Goal: Information Seeking & Learning: Learn about a topic

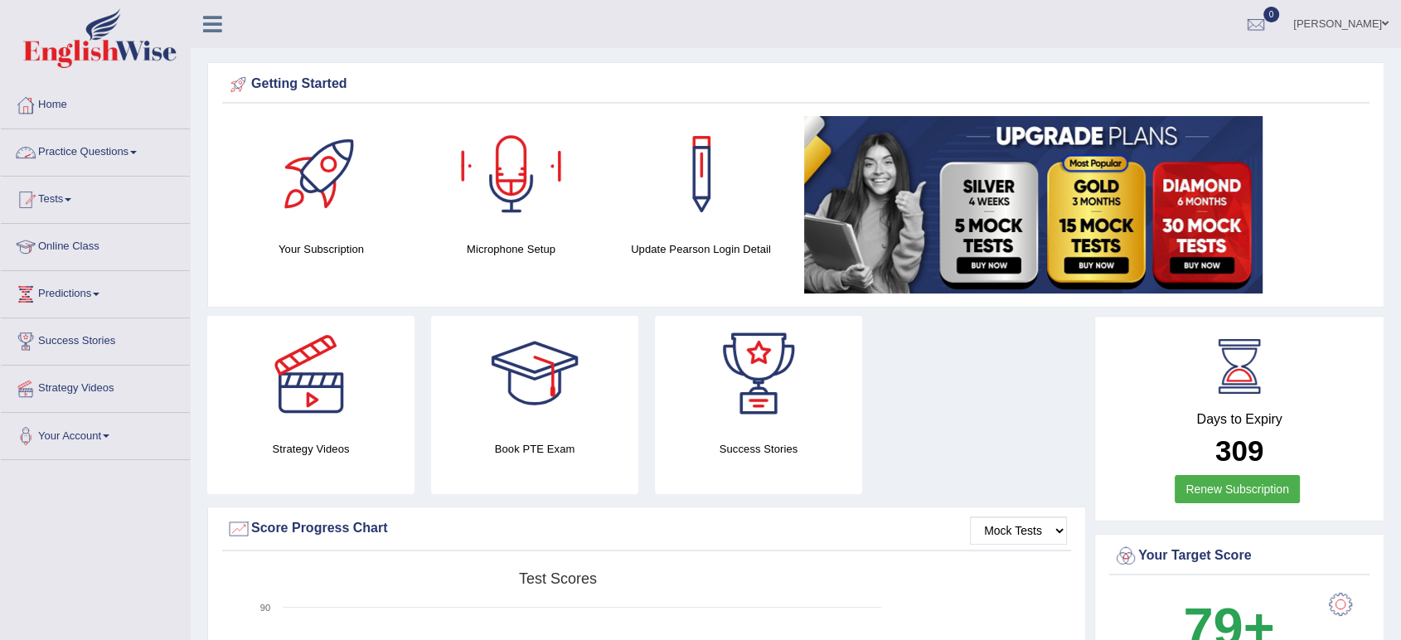
click at [113, 162] on link "Practice Questions" at bounding box center [95, 149] width 189 height 41
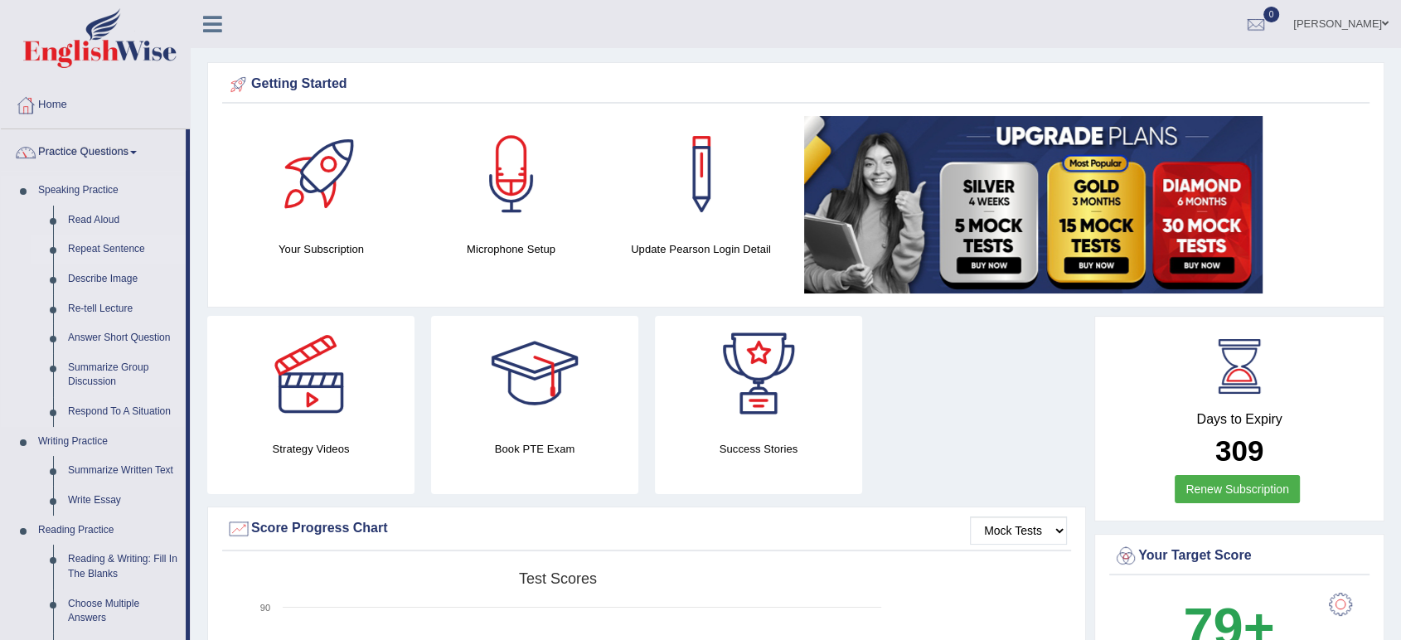
click at [92, 247] on link "Repeat Sentence" at bounding box center [123, 250] width 125 height 30
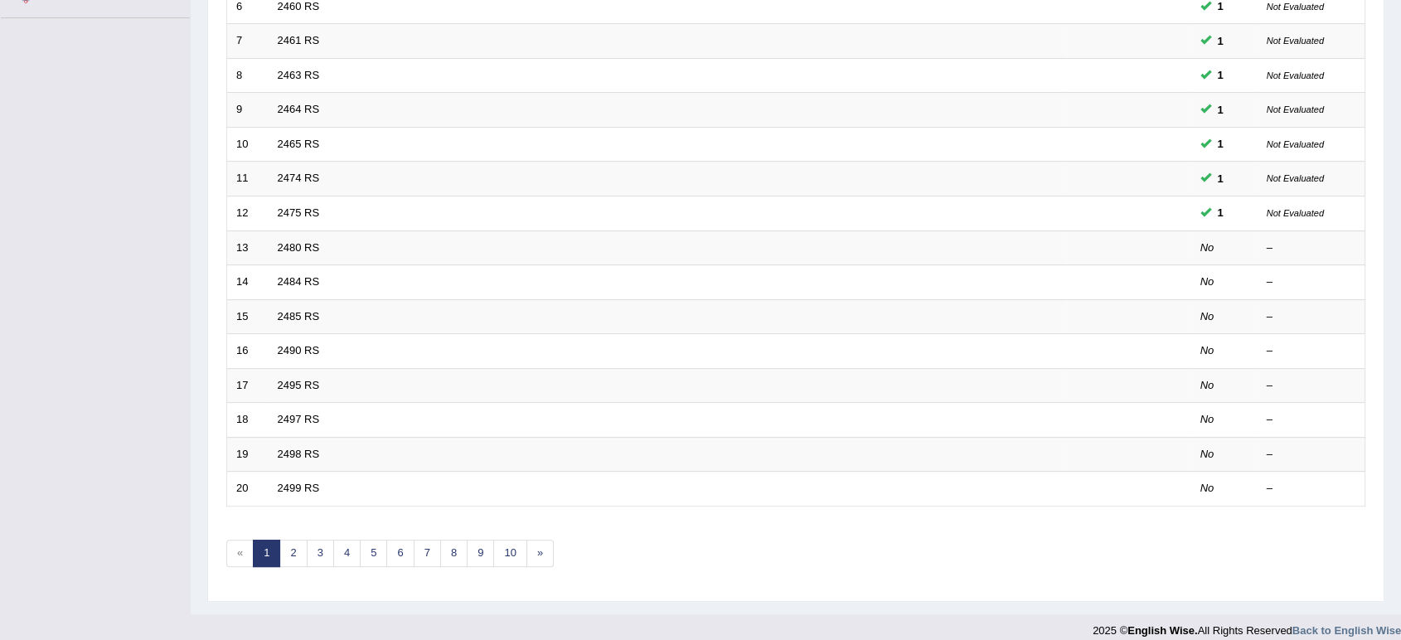
scroll to position [448, 0]
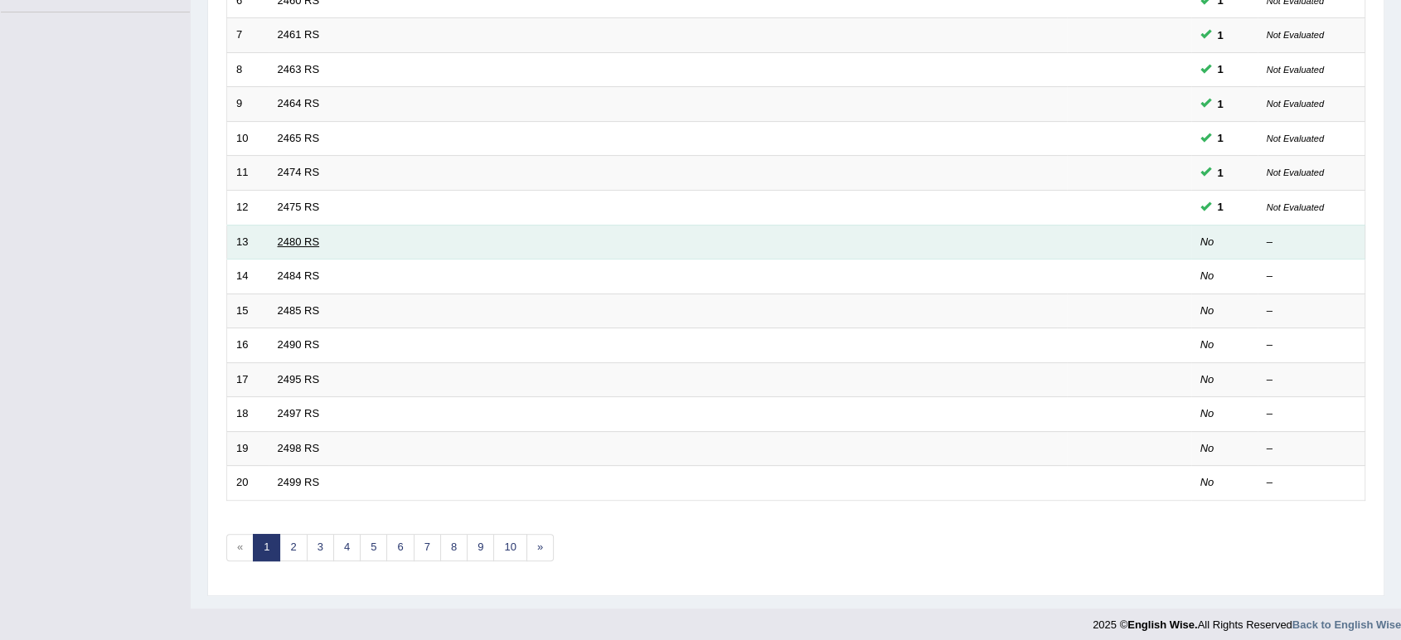
click at [308, 242] on link "2480 RS" at bounding box center [299, 241] width 42 height 12
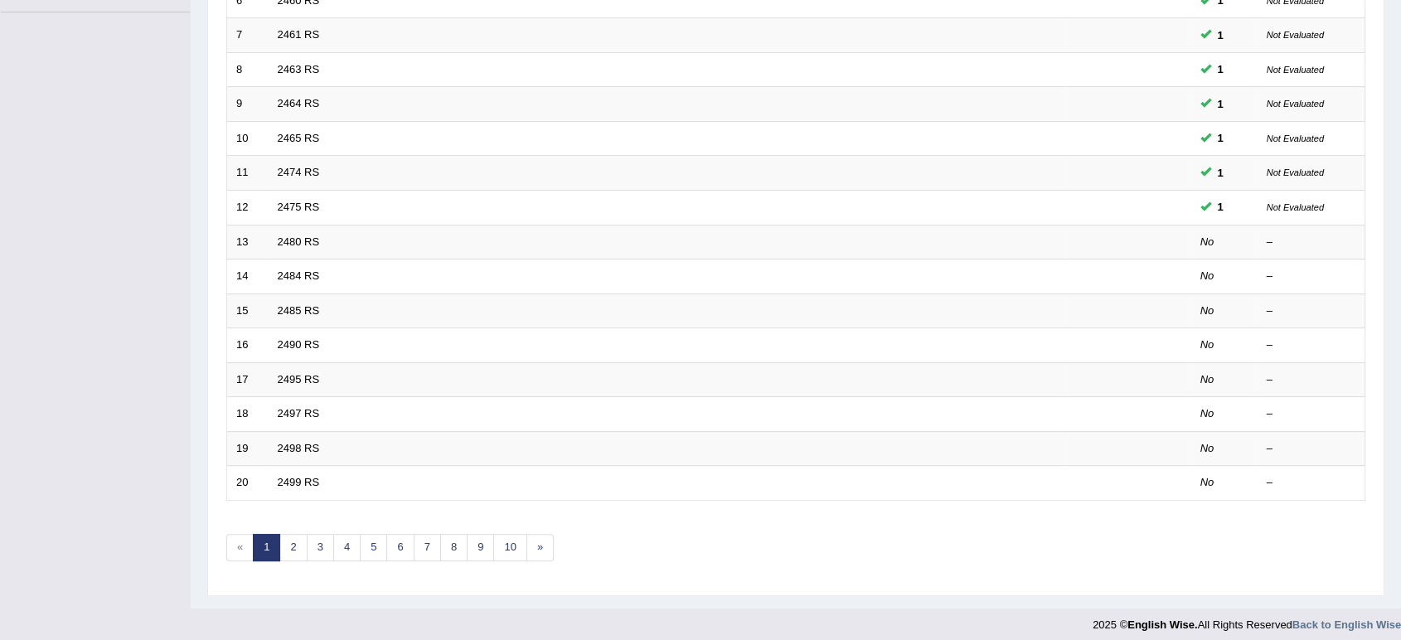
scroll to position [0, 0]
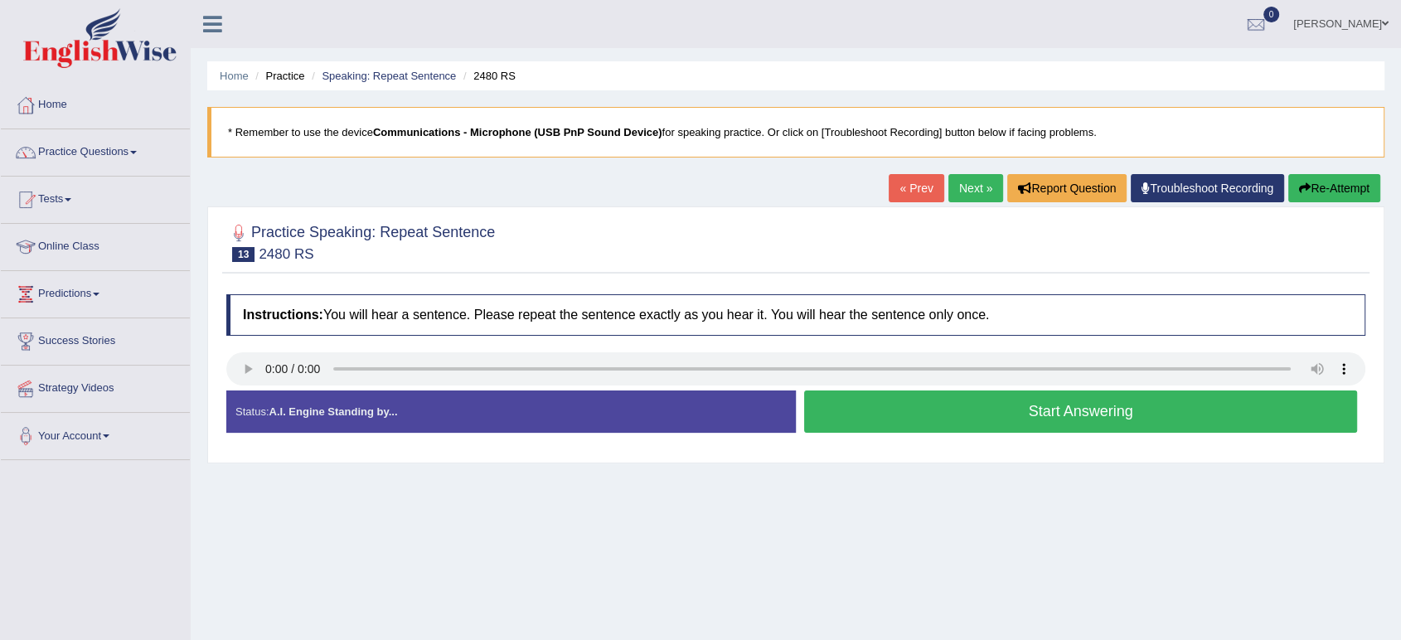
click at [863, 409] on button "Start Answering" at bounding box center [1080, 411] width 553 height 42
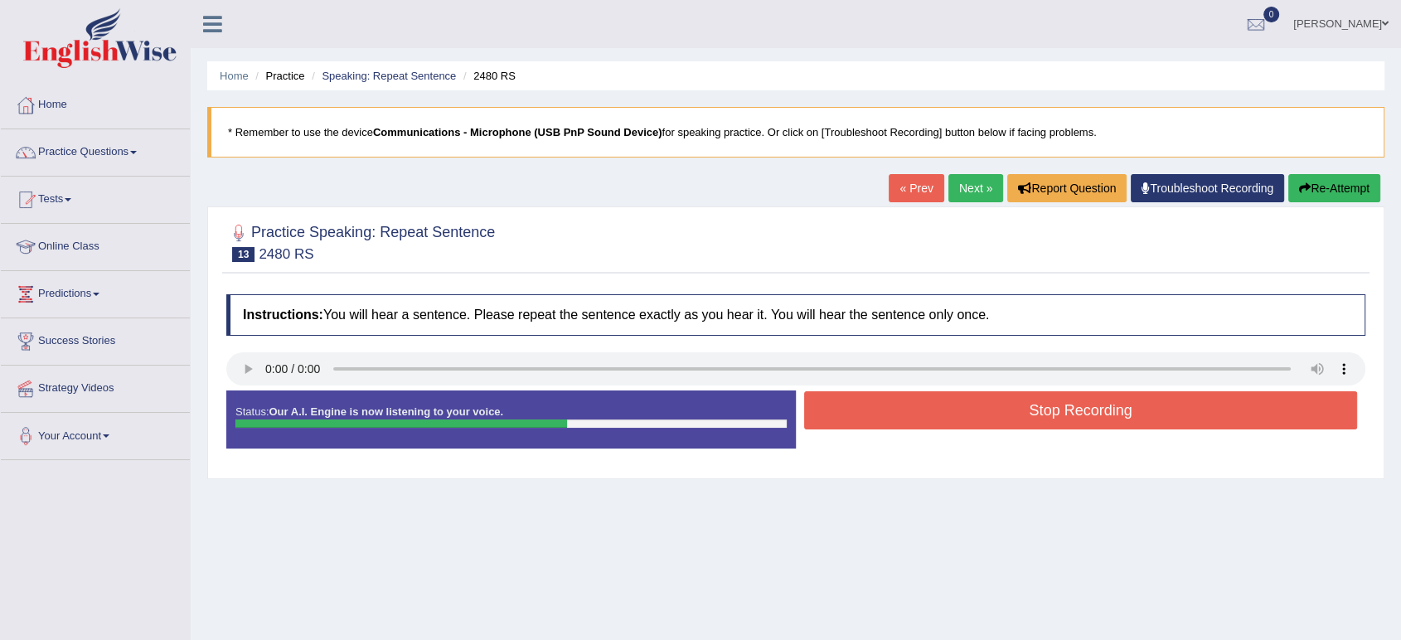
click at [863, 409] on button "Stop Recording" at bounding box center [1080, 410] width 553 height 38
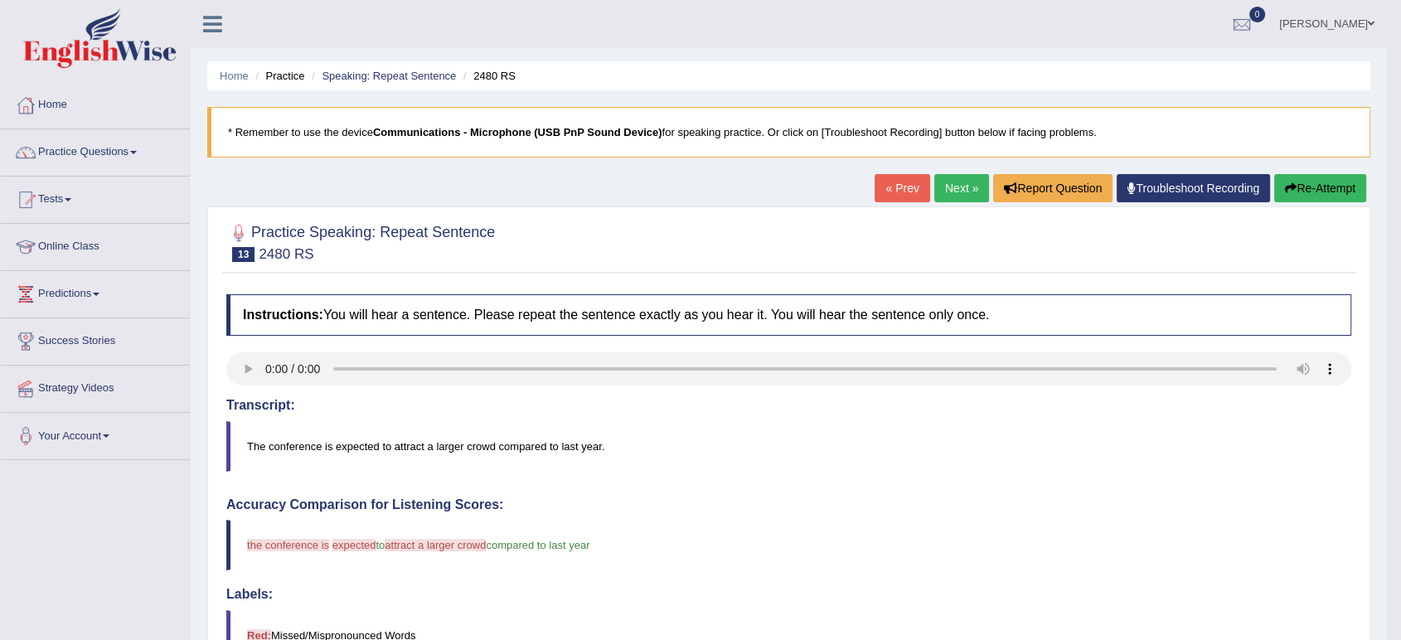
click at [1296, 183] on button "Re-Attempt" at bounding box center [1320, 188] width 92 height 28
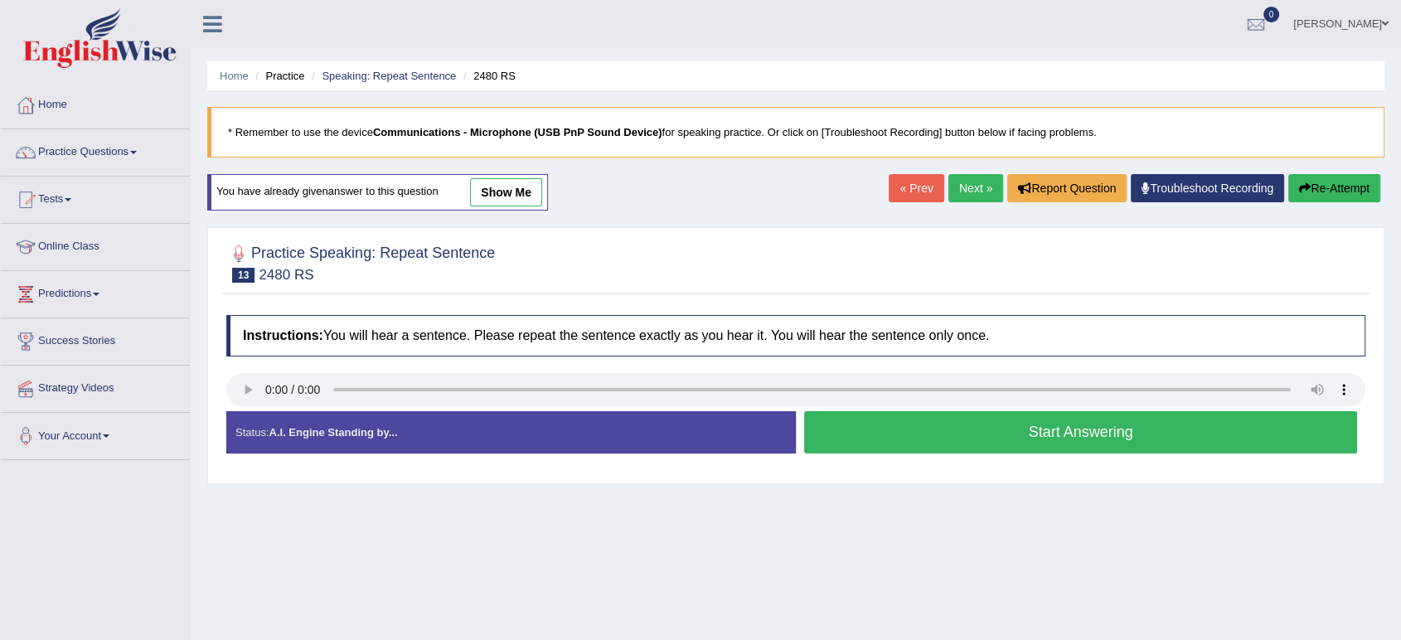
click at [864, 418] on button "Start Answering" at bounding box center [1080, 432] width 553 height 42
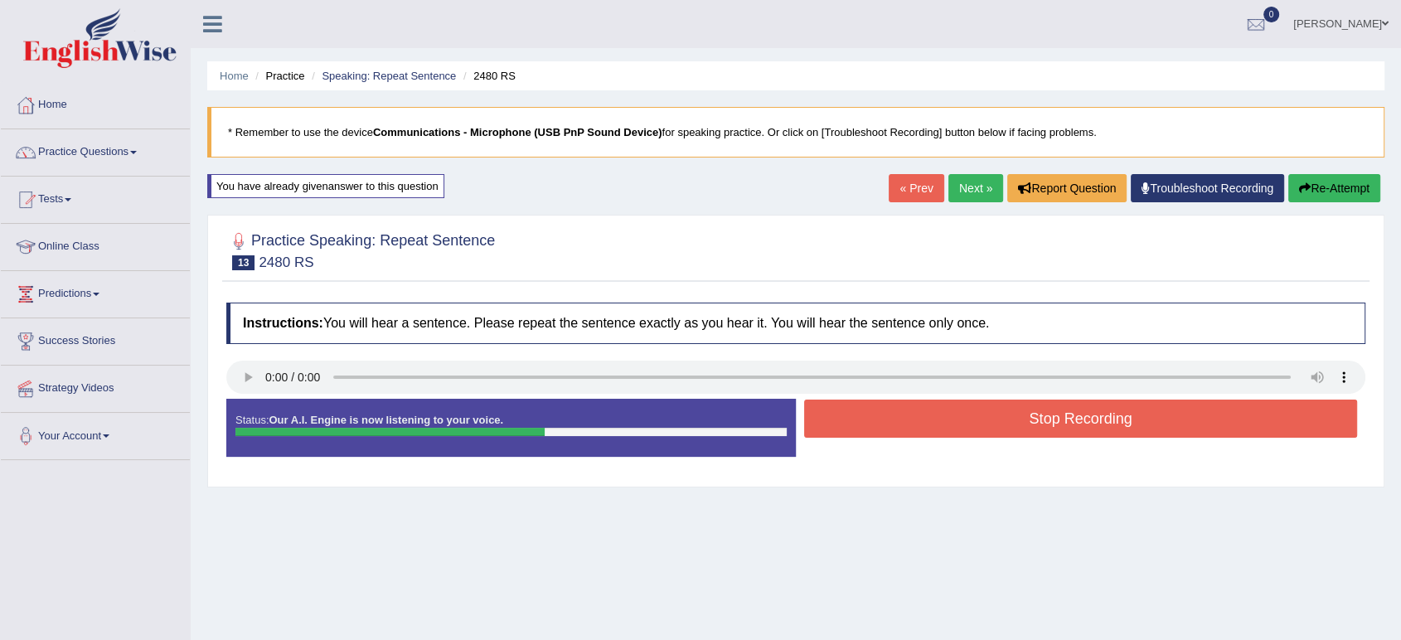
click at [864, 418] on button "Stop Recording" at bounding box center [1080, 419] width 553 height 38
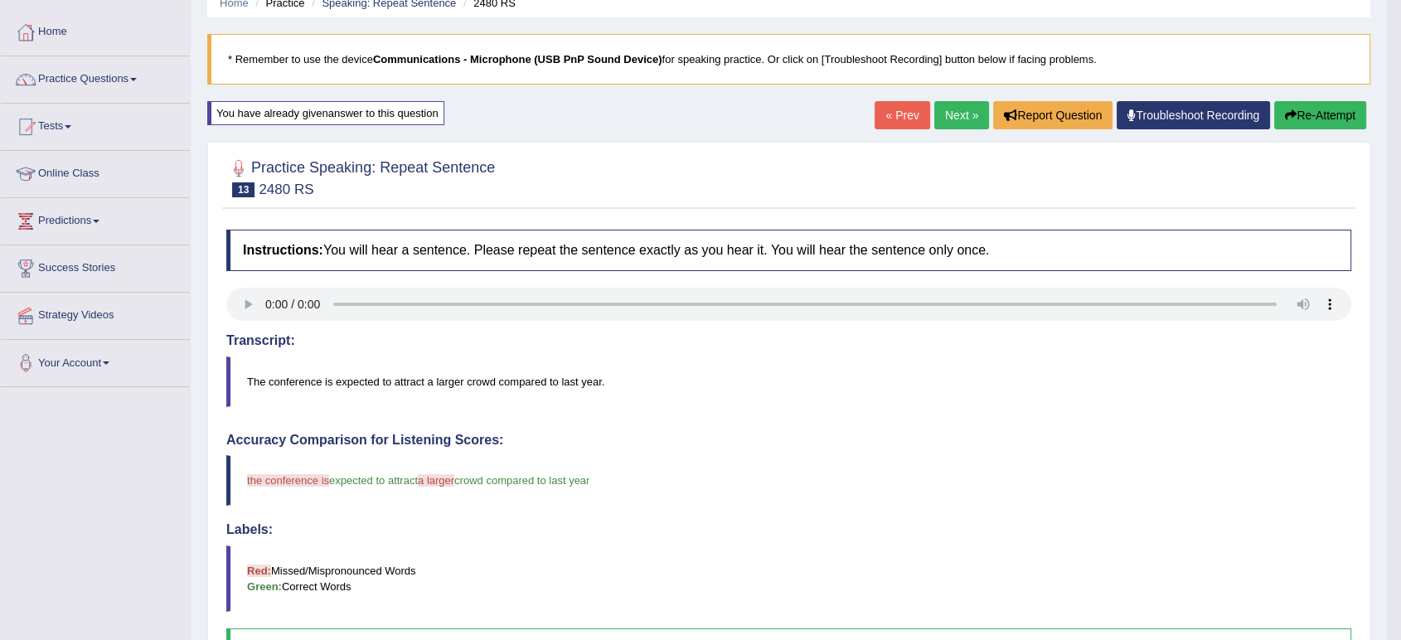
scroll to position [70, 0]
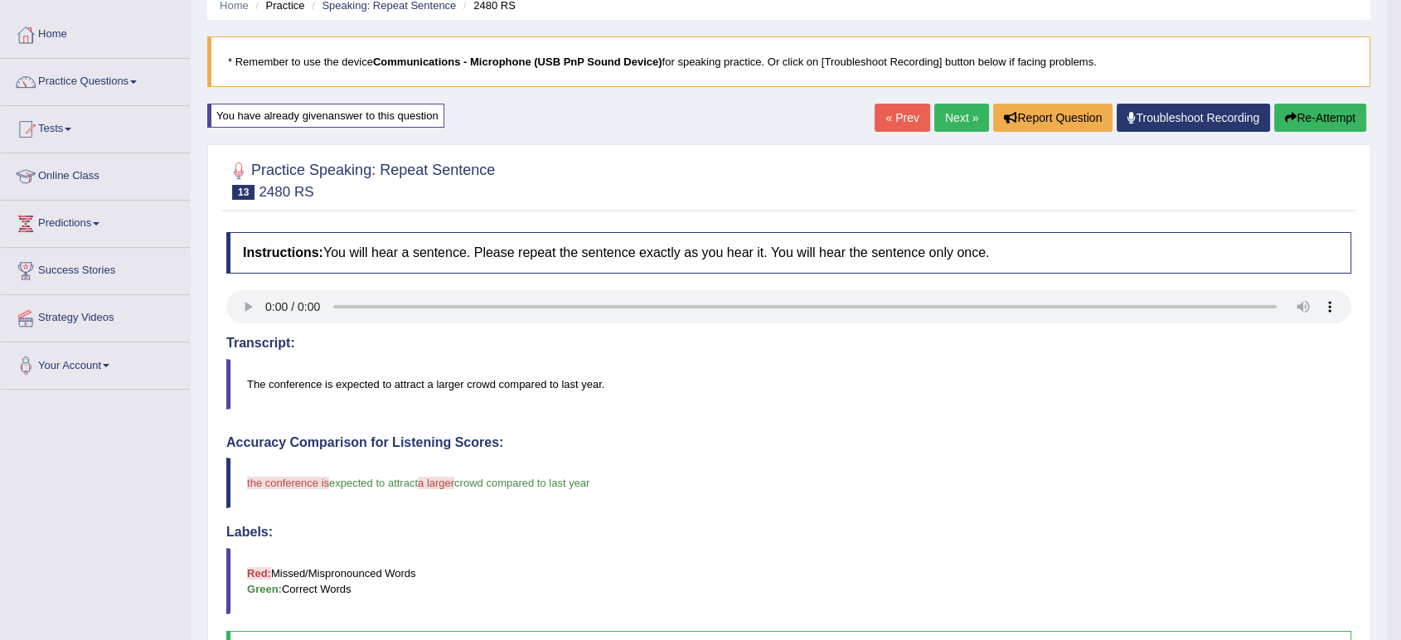
click at [940, 122] on link "Next »" at bounding box center [961, 118] width 55 height 28
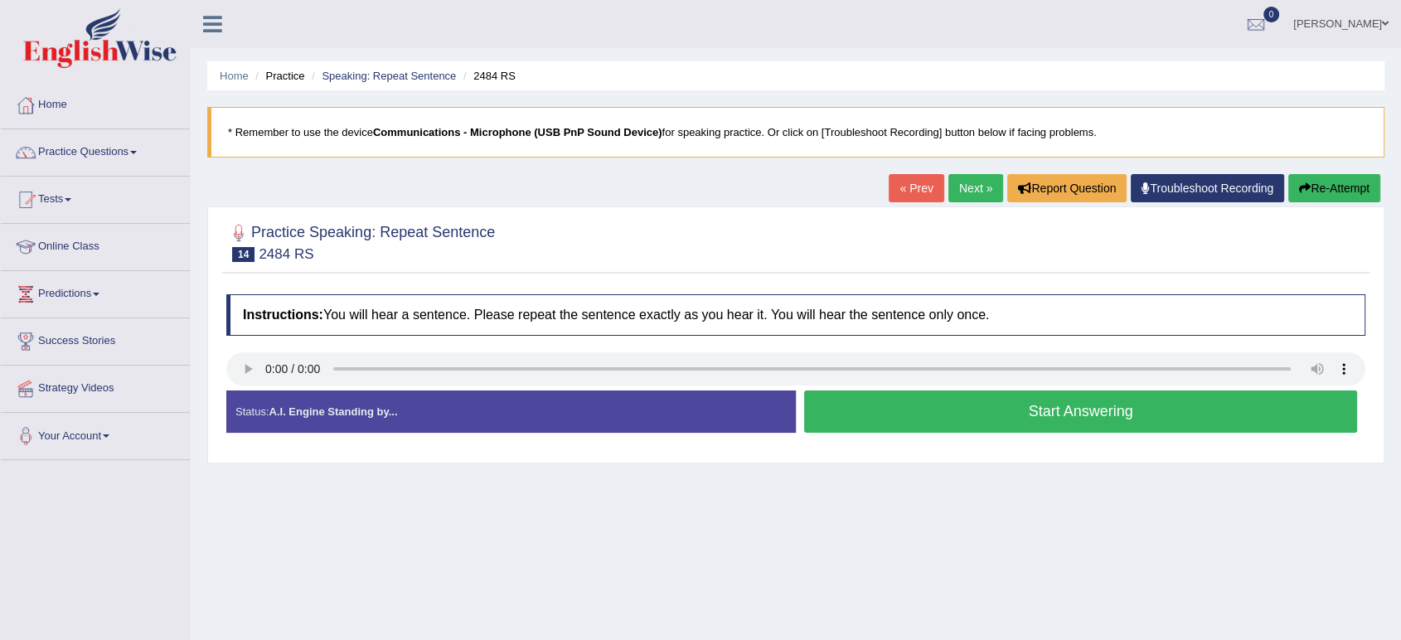
click at [901, 407] on button "Start Answering" at bounding box center [1080, 411] width 553 height 42
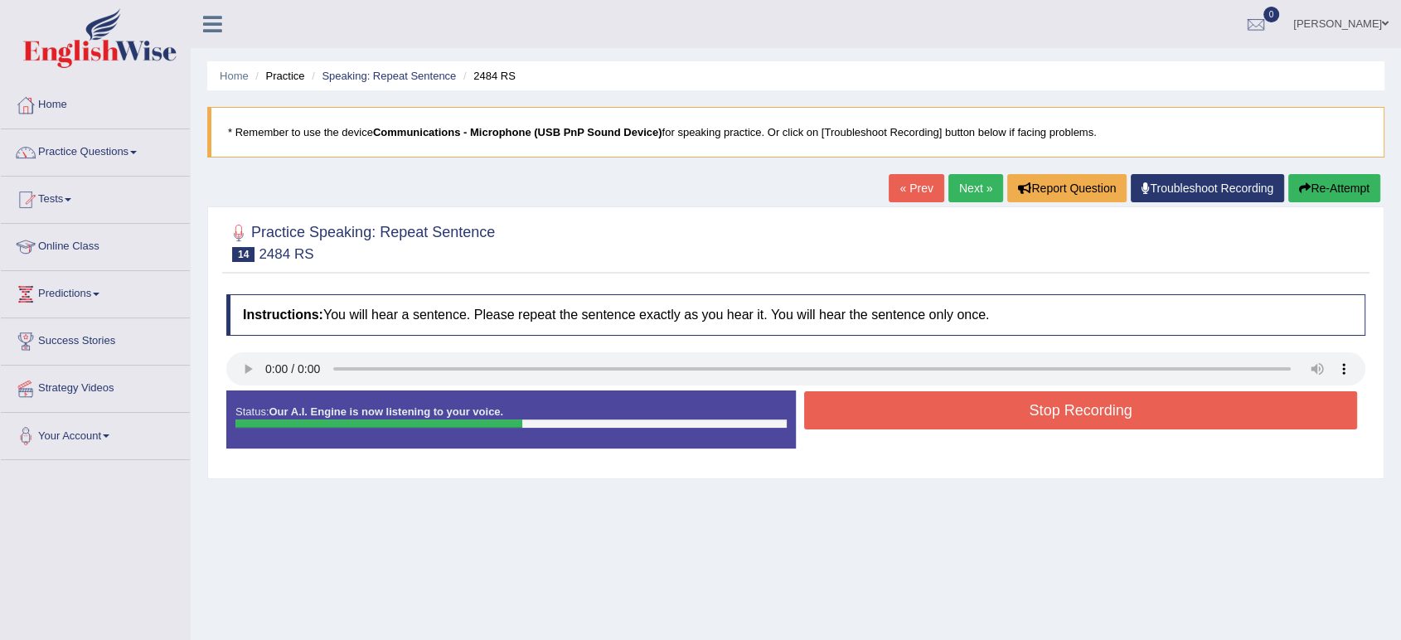
click at [901, 407] on button "Stop Recording" at bounding box center [1080, 410] width 553 height 38
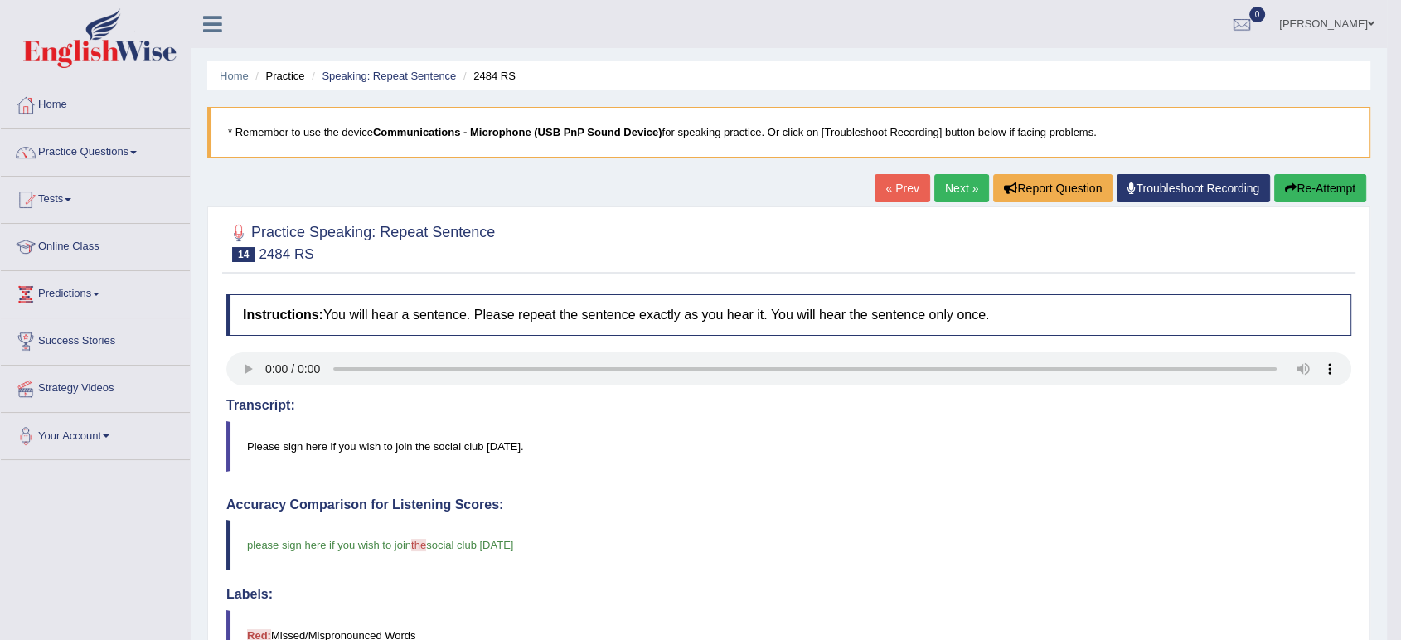
click at [946, 187] on link "Next »" at bounding box center [961, 188] width 55 height 28
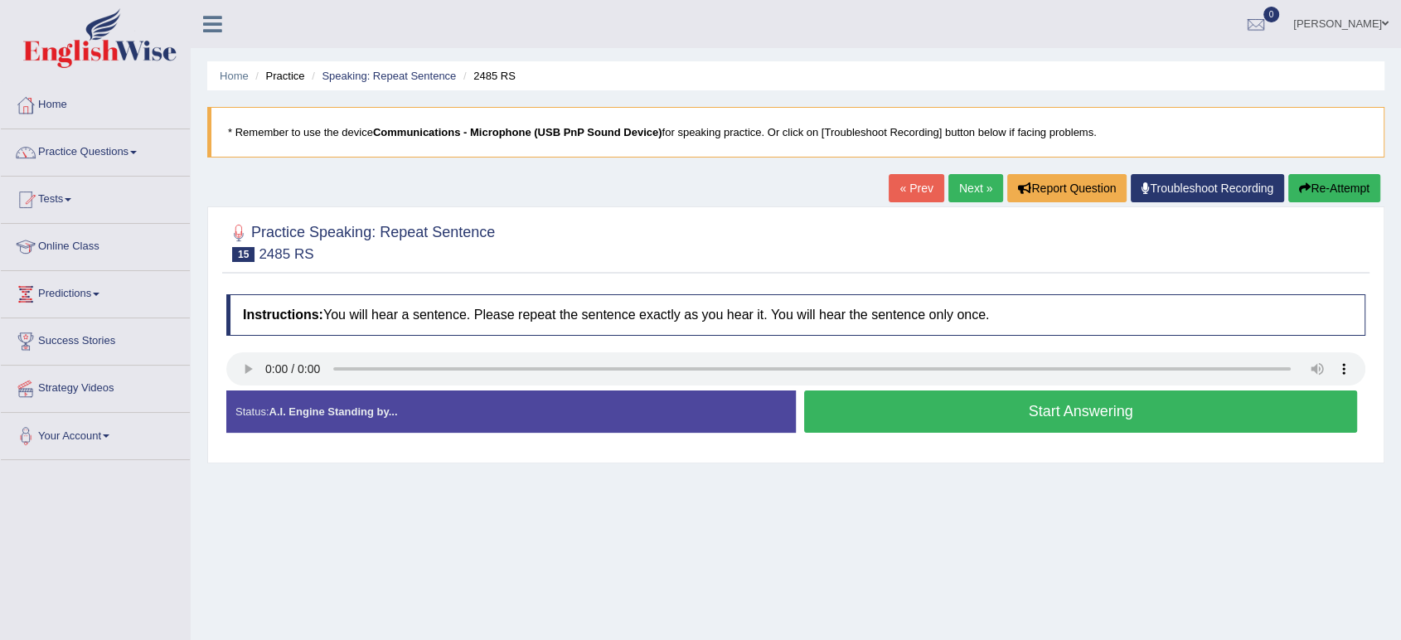
click at [870, 414] on button "Start Answering" at bounding box center [1080, 411] width 553 height 42
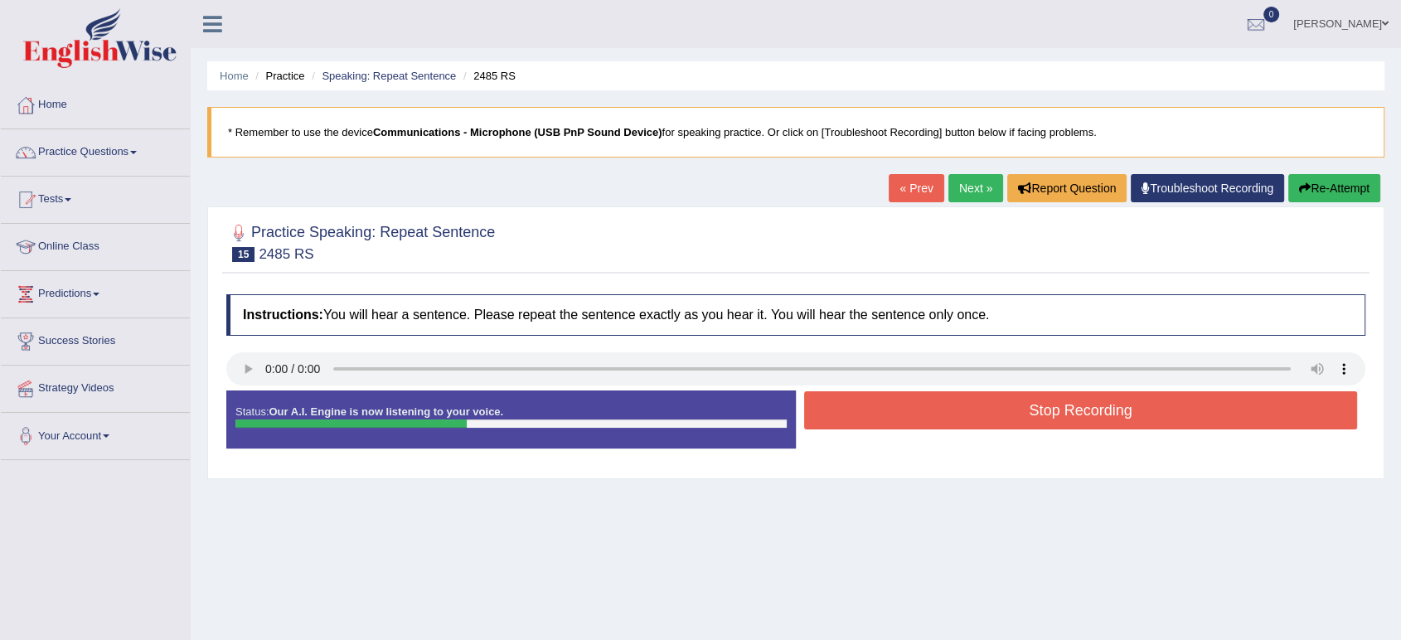
click at [870, 414] on button "Stop Recording" at bounding box center [1080, 410] width 553 height 38
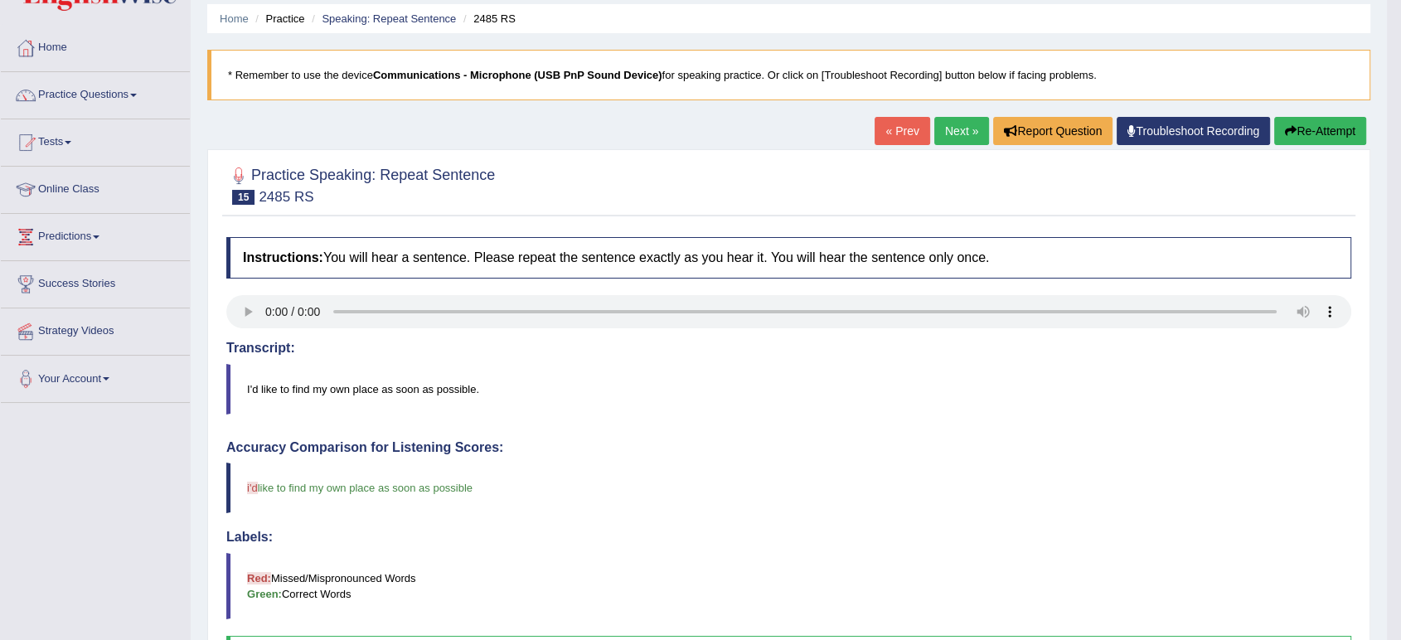
scroll to position [56, 0]
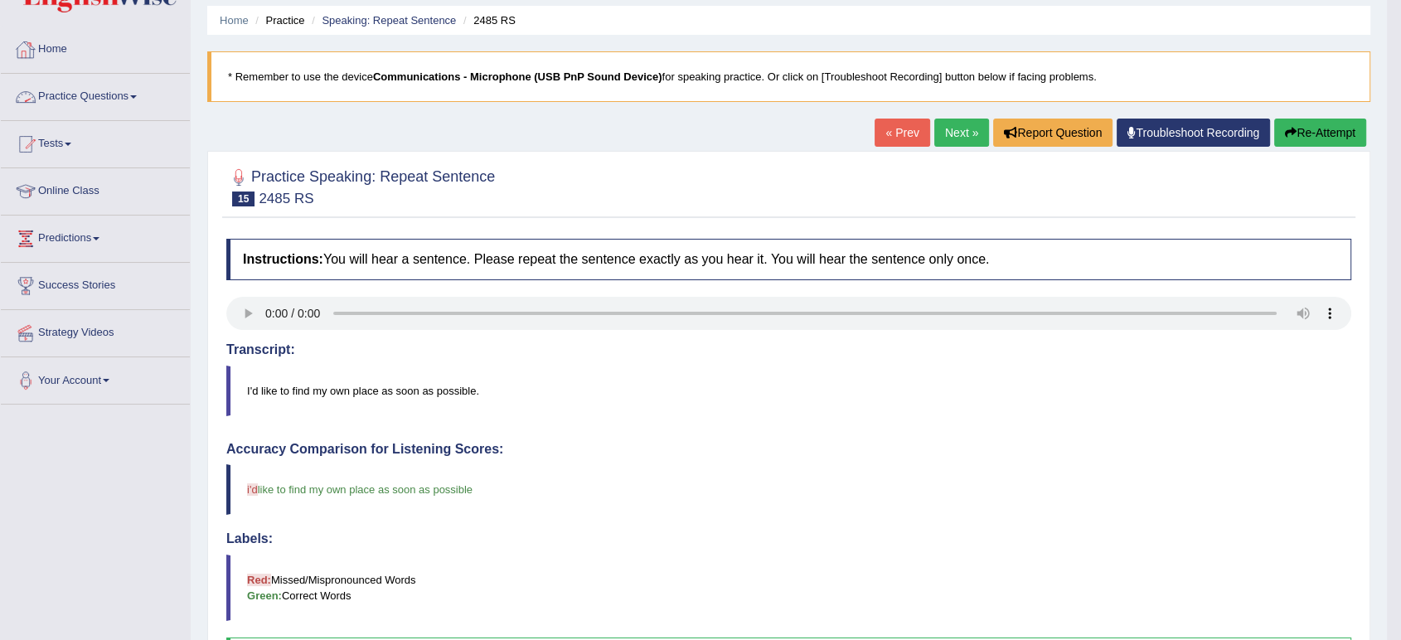
click at [128, 90] on link "Practice Questions" at bounding box center [95, 94] width 189 height 41
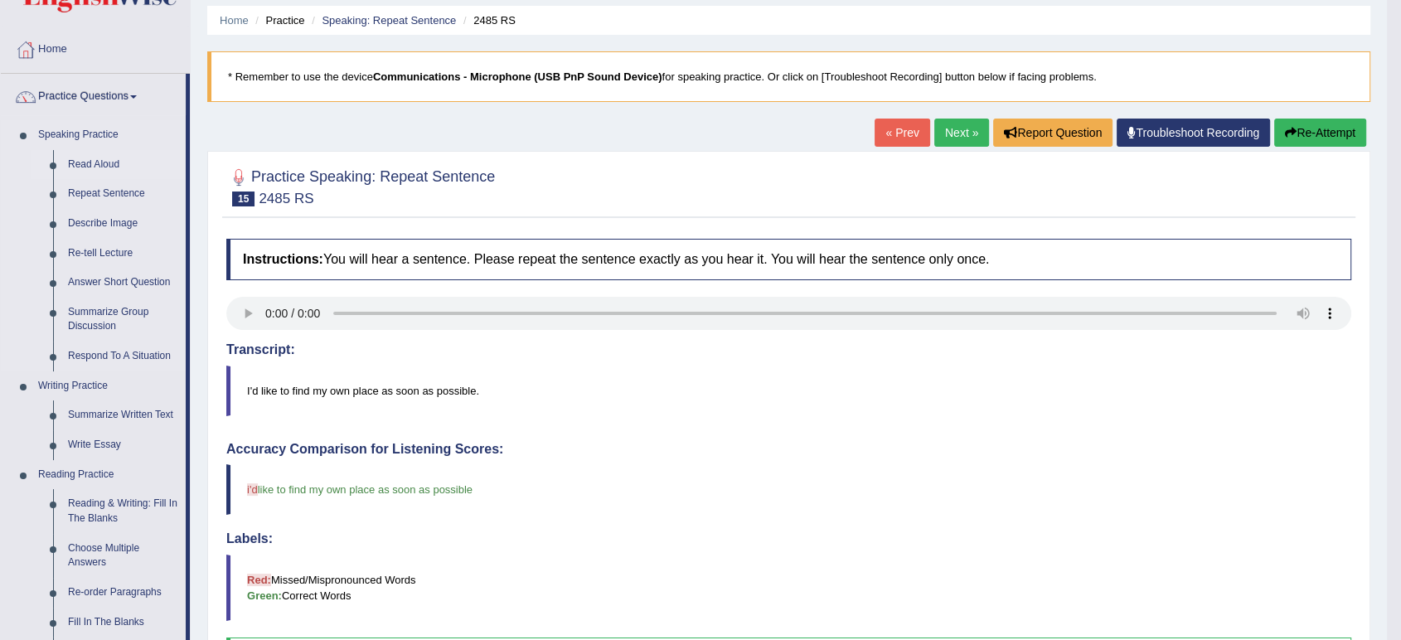
click at [106, 165] on link "Read Aloud" at bounding box center [123, 165] width 125 height 30
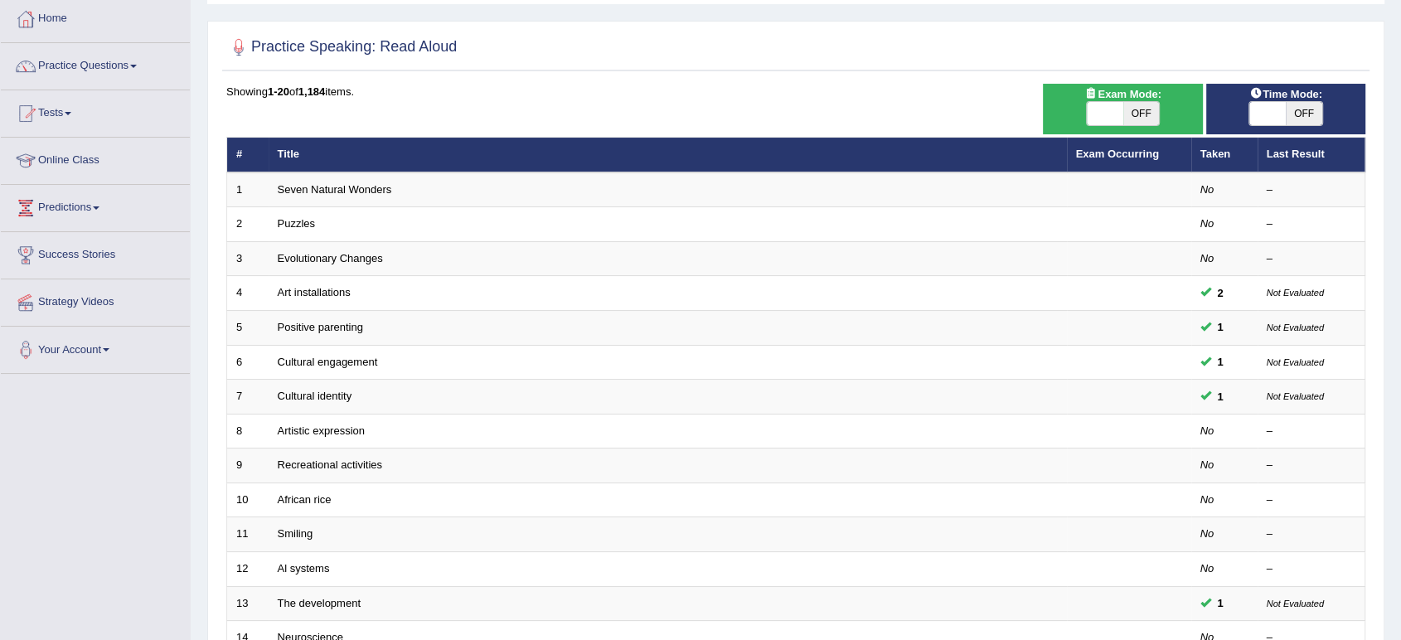
scroll to position [72, 0]
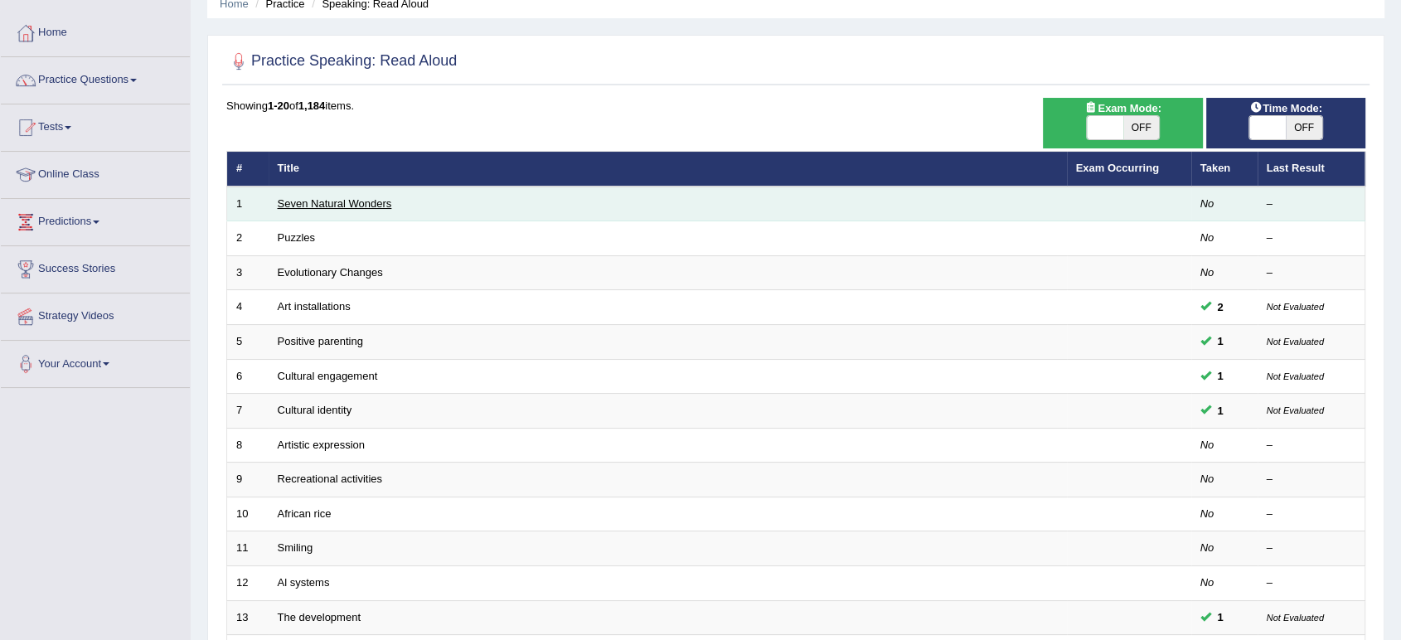
click at [364, 204] on link "Seven Natural Wonders" at bounding box center [335, 203] width 114 height 12
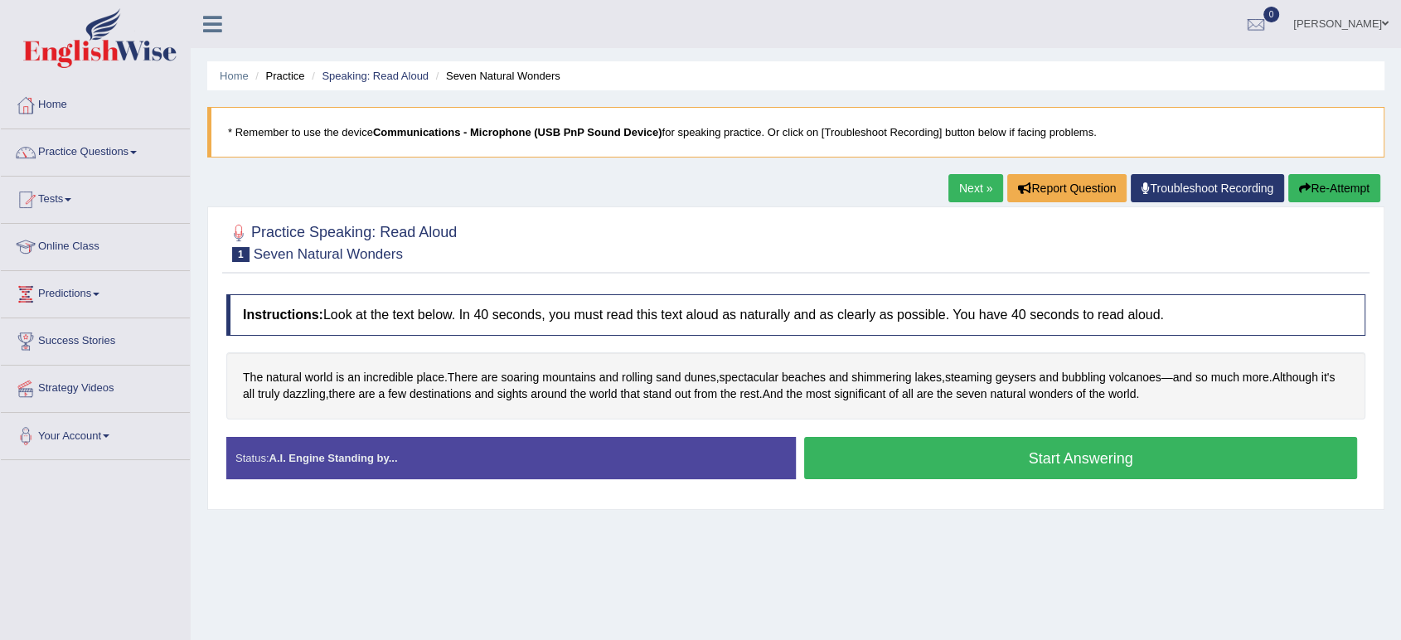
click at [865, 462] on button "Start Answering" at bounding box center [1080, 458] width 553 height 42
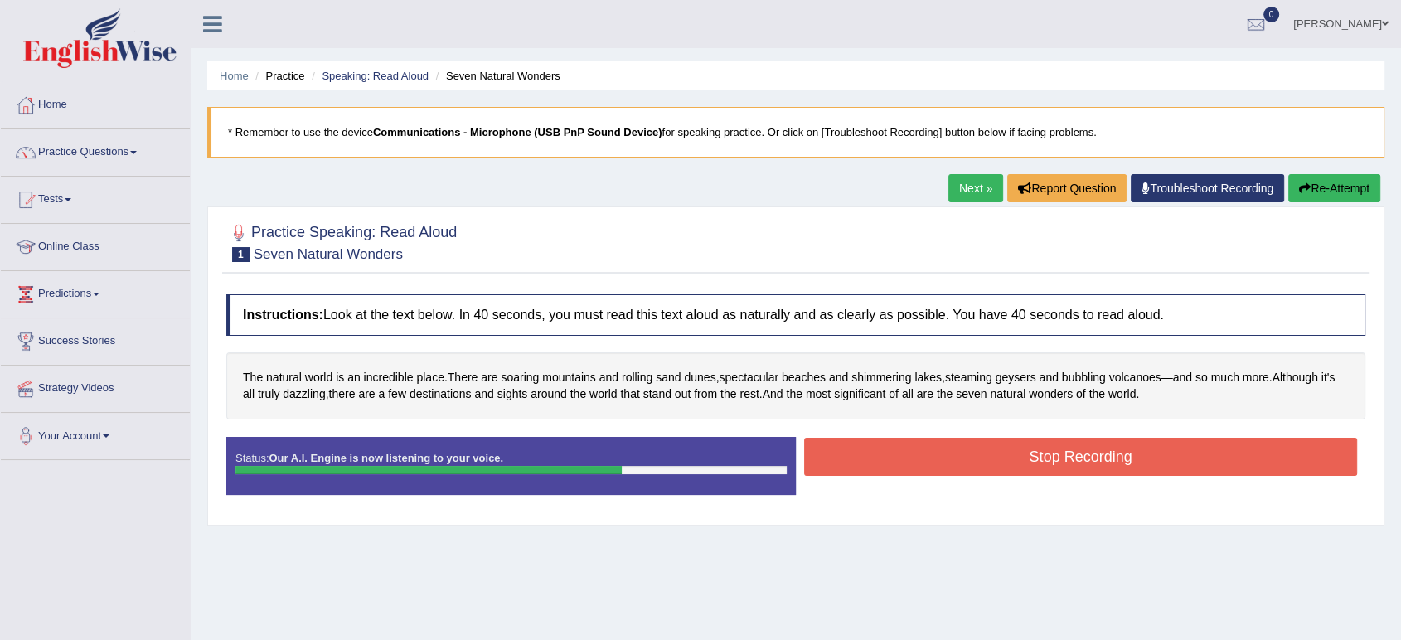
click at [865, 462] on button "Stop Recording" at bounding box center [1080, 457] width 553 height 38
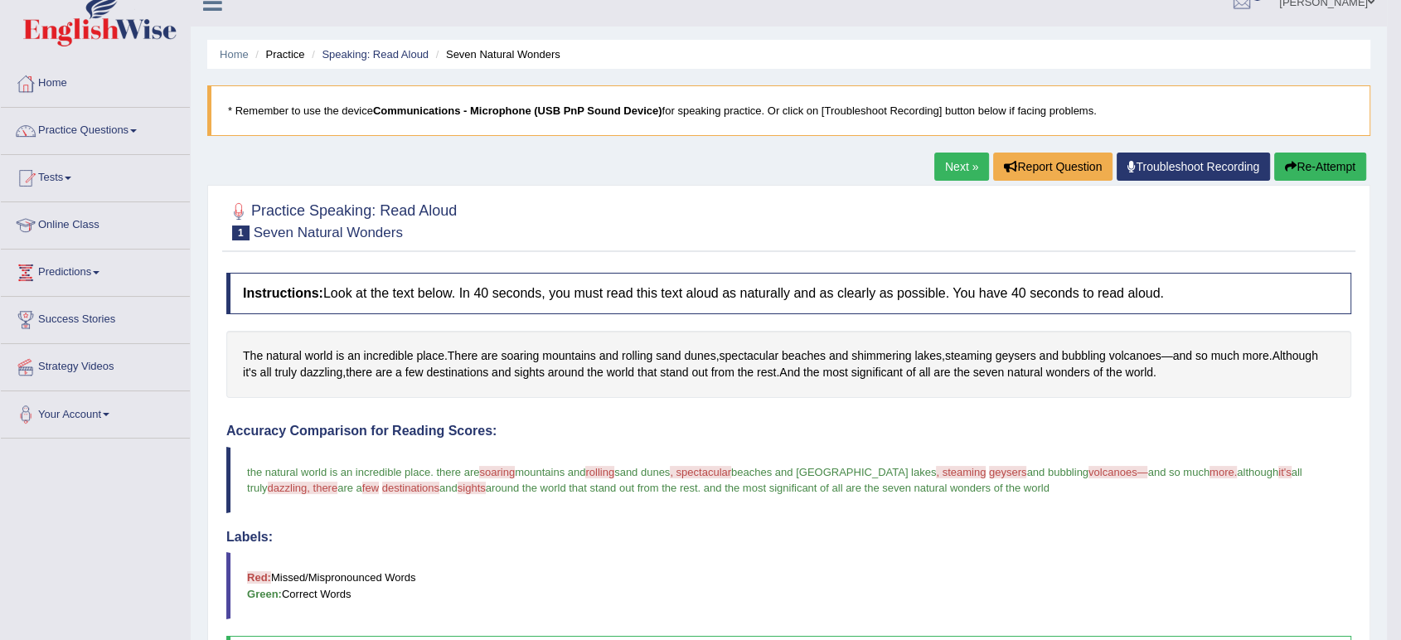
scroll to position [21, 0]
click at [957, 169] on link "Next »" at bounding box center [961, 167] width 55 height 28
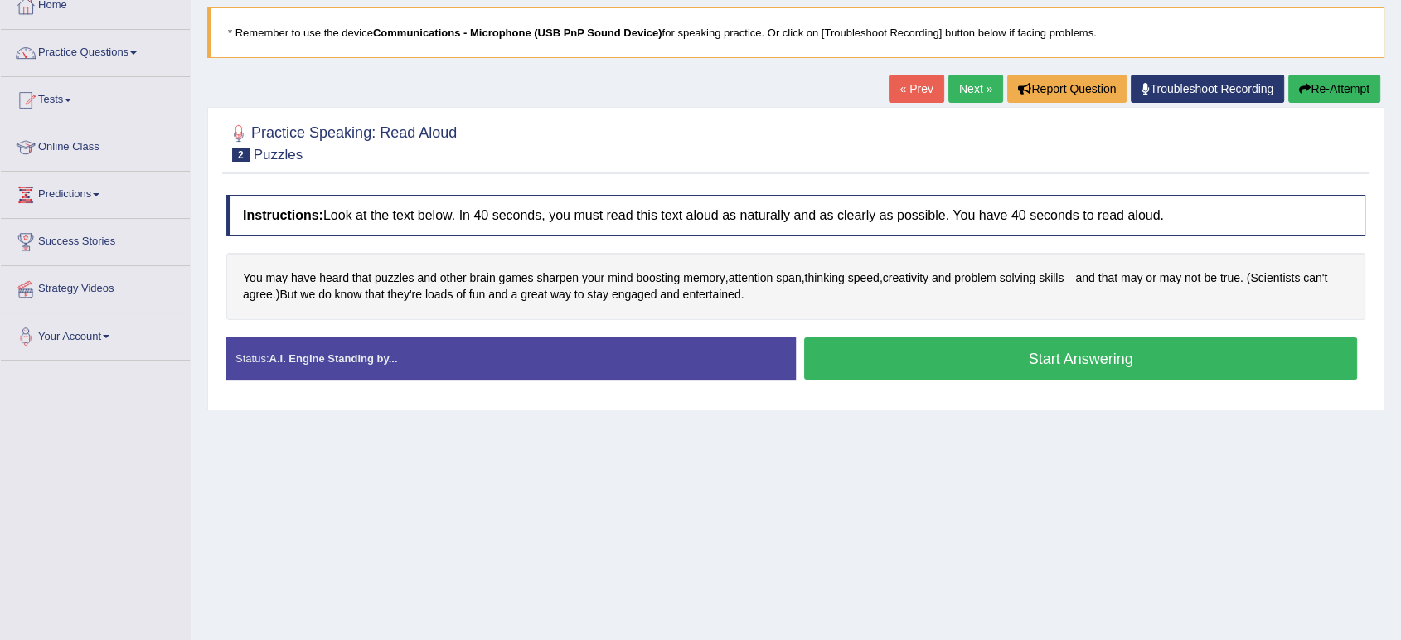
scroll to position [104, 0]
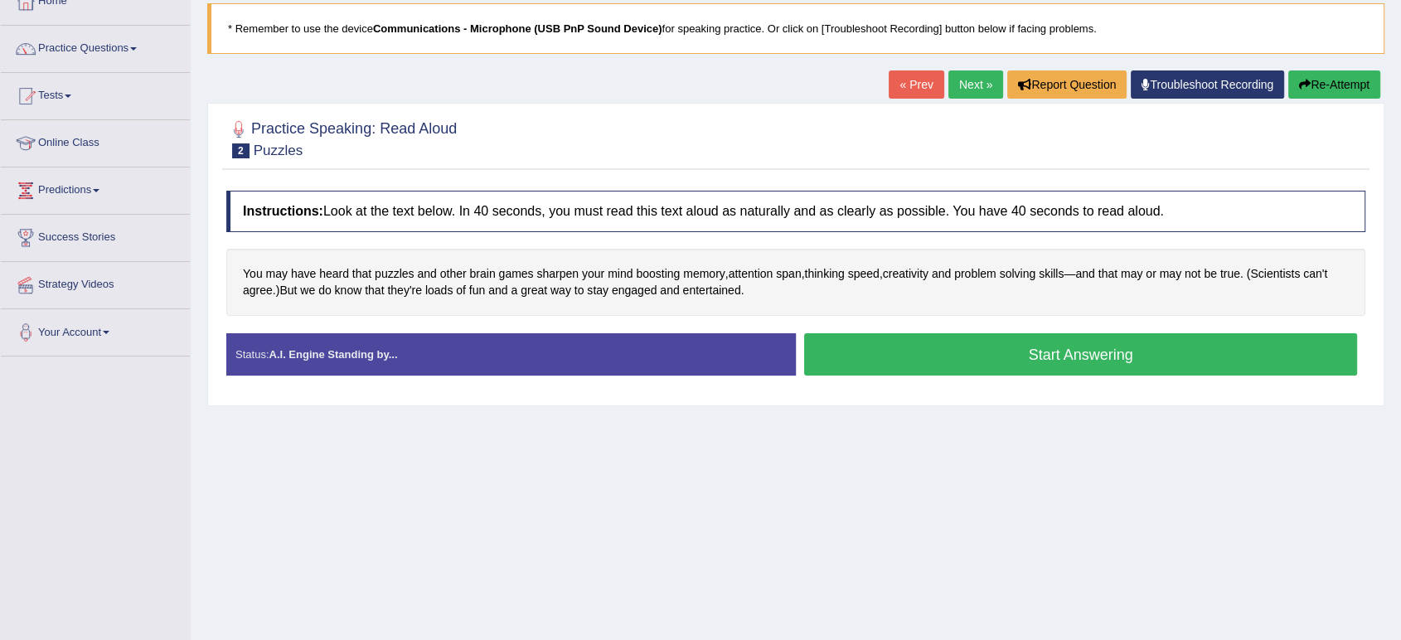
click at [931, 352] on button "Start Answering" at bounding box center [1080, 354] width 553 height 42
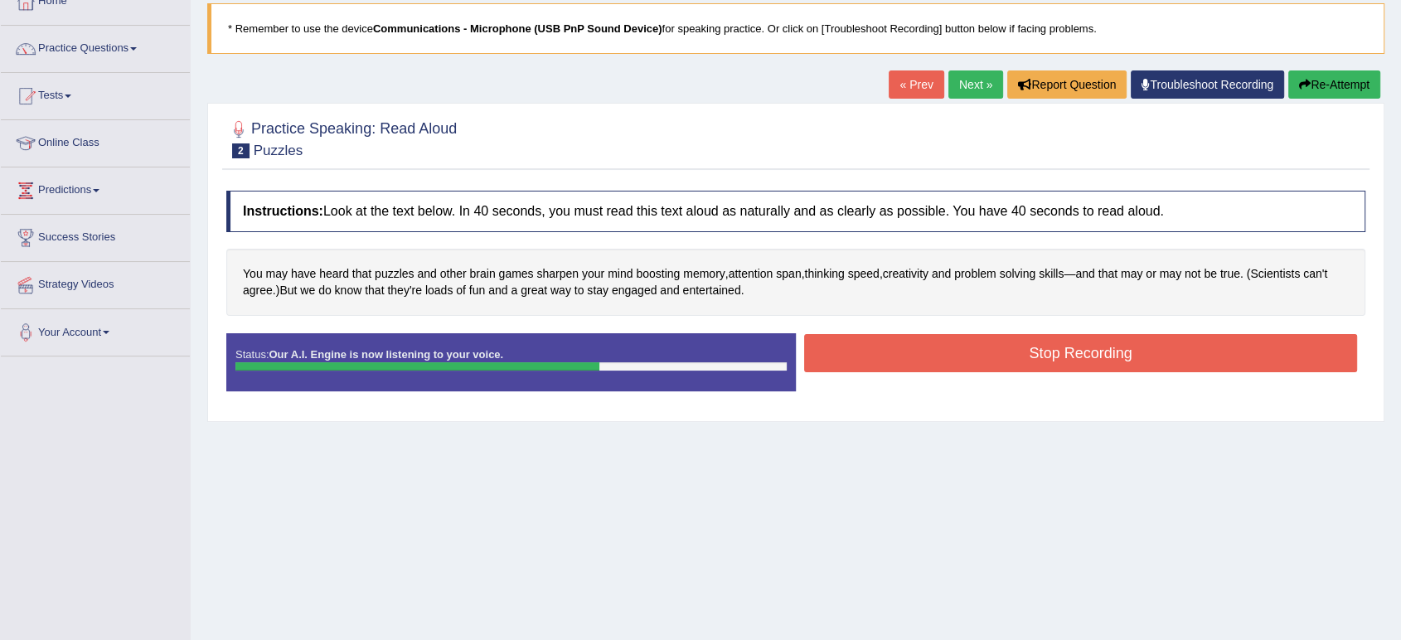
click at [931, 352] on button "Stop Recording" at bounding box center [1080, 353] width 553 height 38
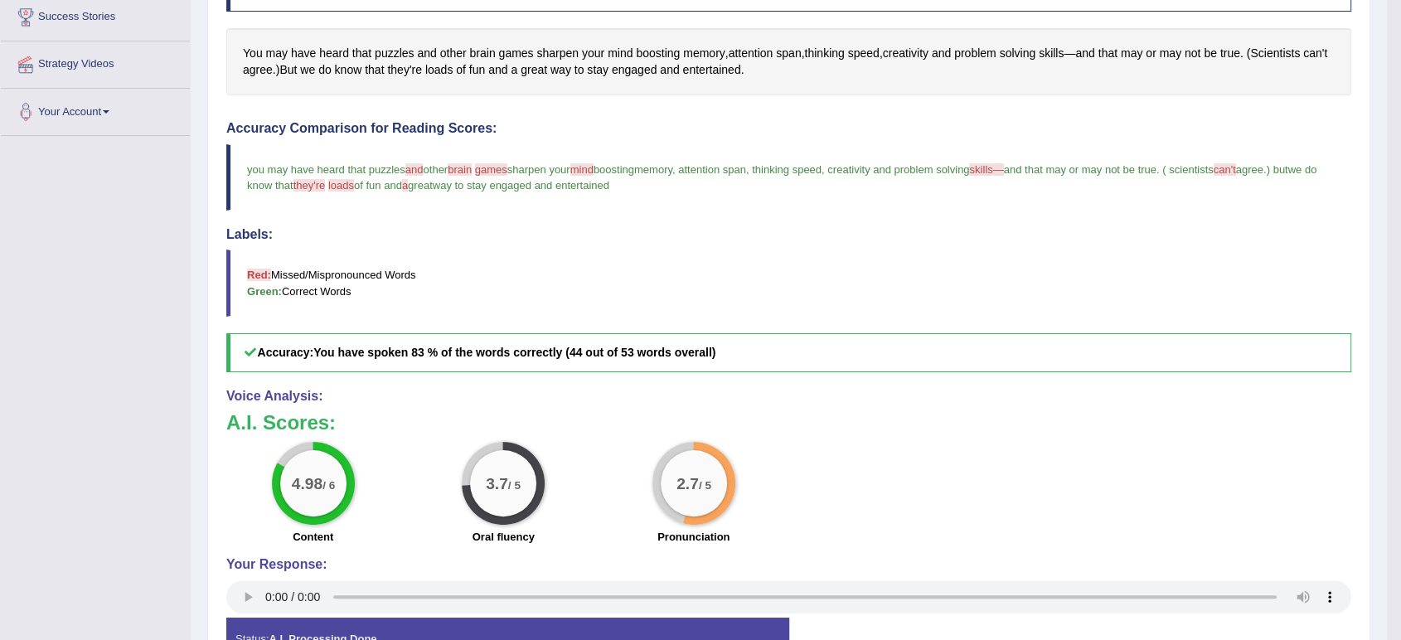
scroll to position [0, 0]
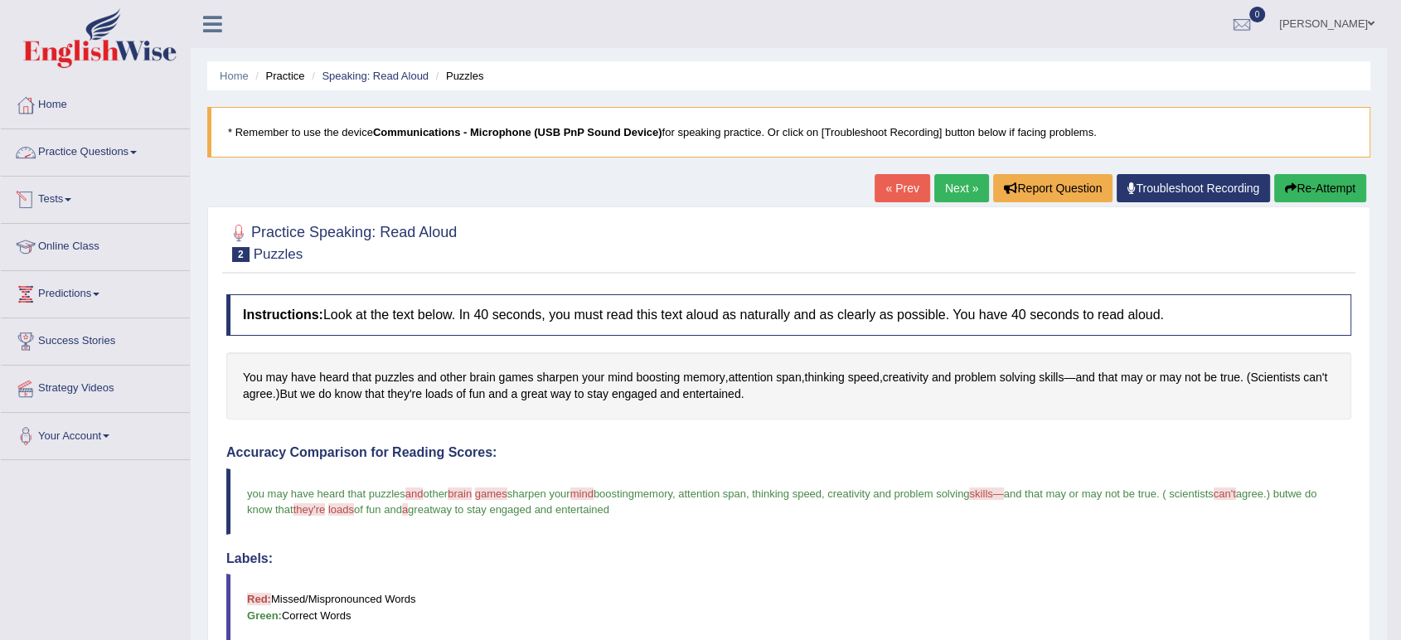
click at [80, 157] on link "Practice Questions" at bounding box center [95, 149] width 189 height 41
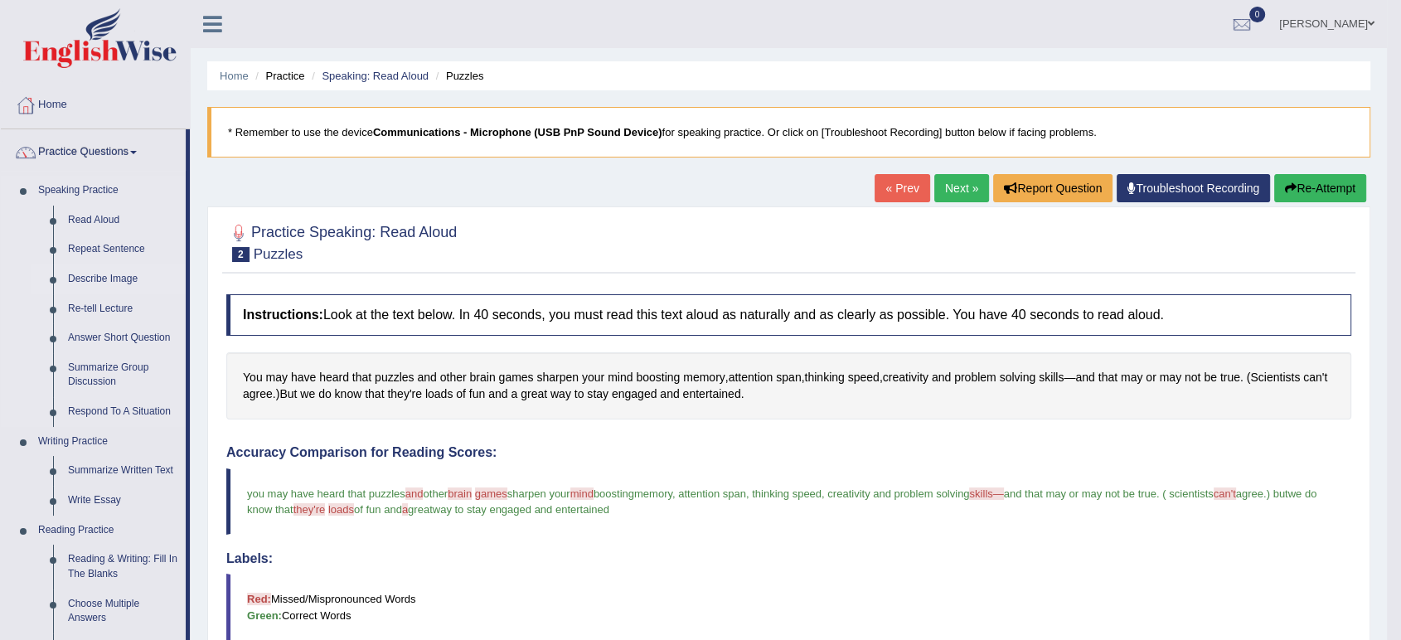
click at [104, 275] on link "Describe Image" at bounding box center [123, 279] width 125 height 30
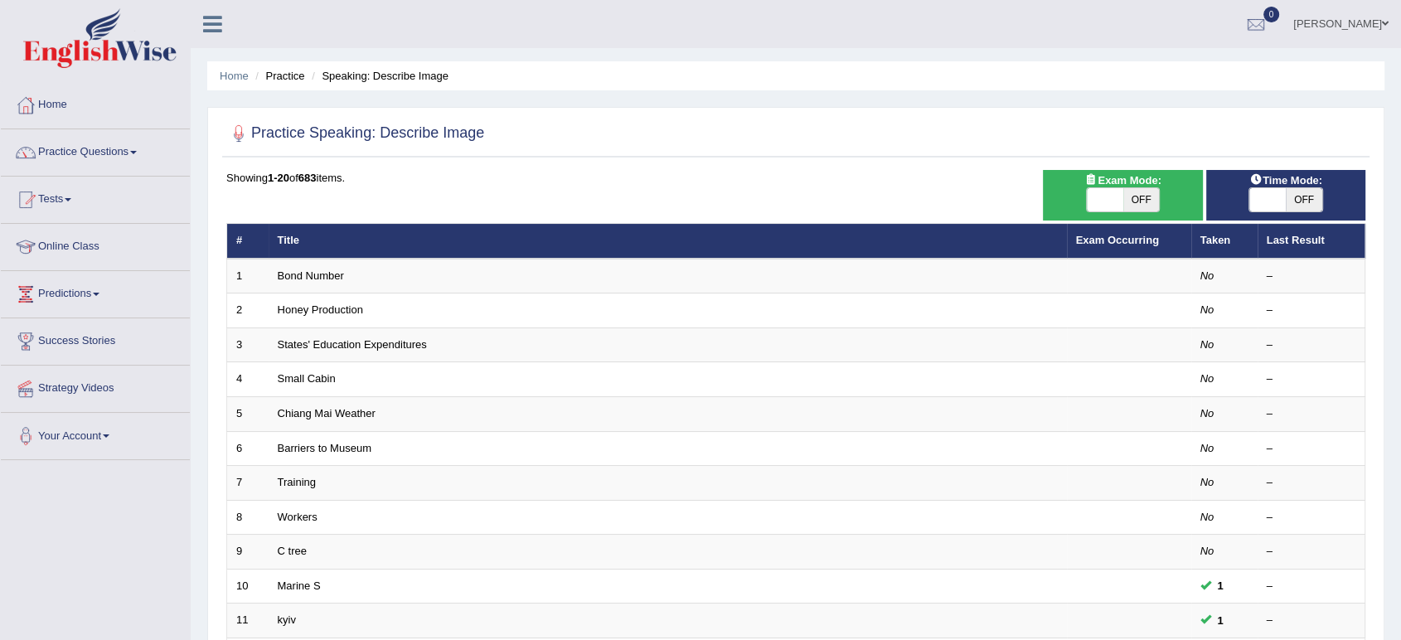
click at [333, 311] on link "Honey Production" at bounding box center [320, 309] width 85 height 12
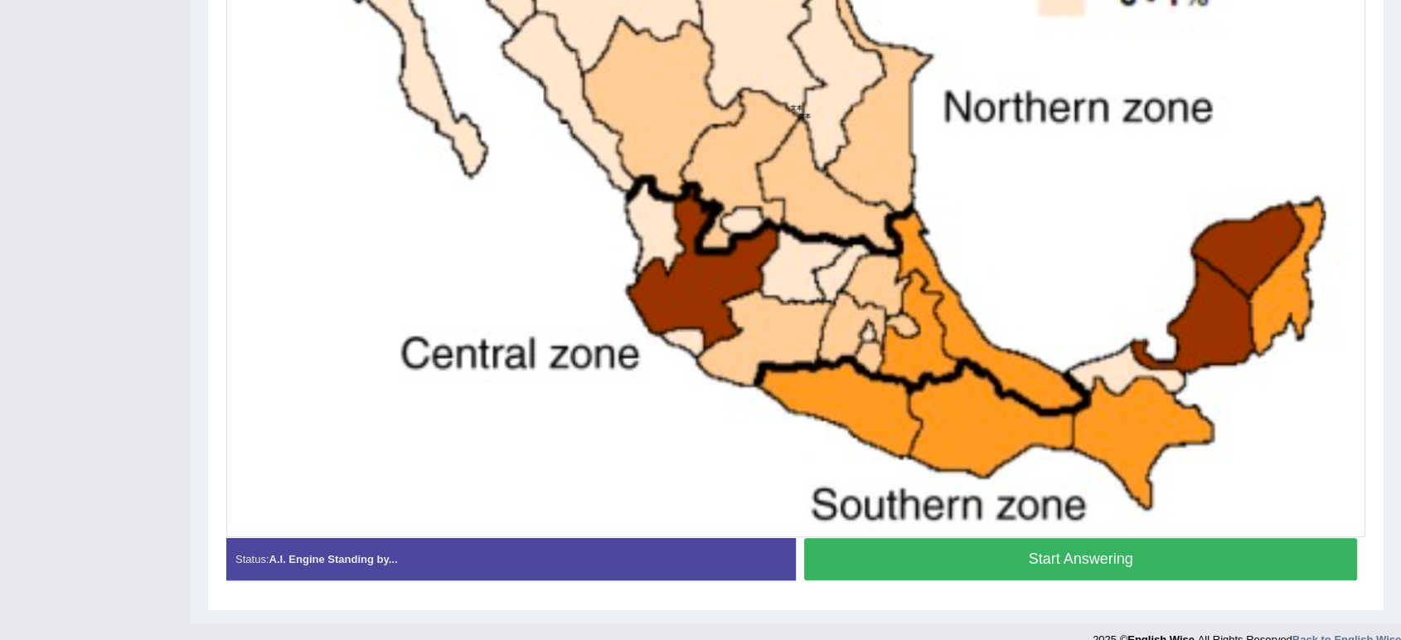
scroll to position [674, 0]
click at [872, 555] on button "Start Answering" at bounding box center [1080, 560] width 553 height 42
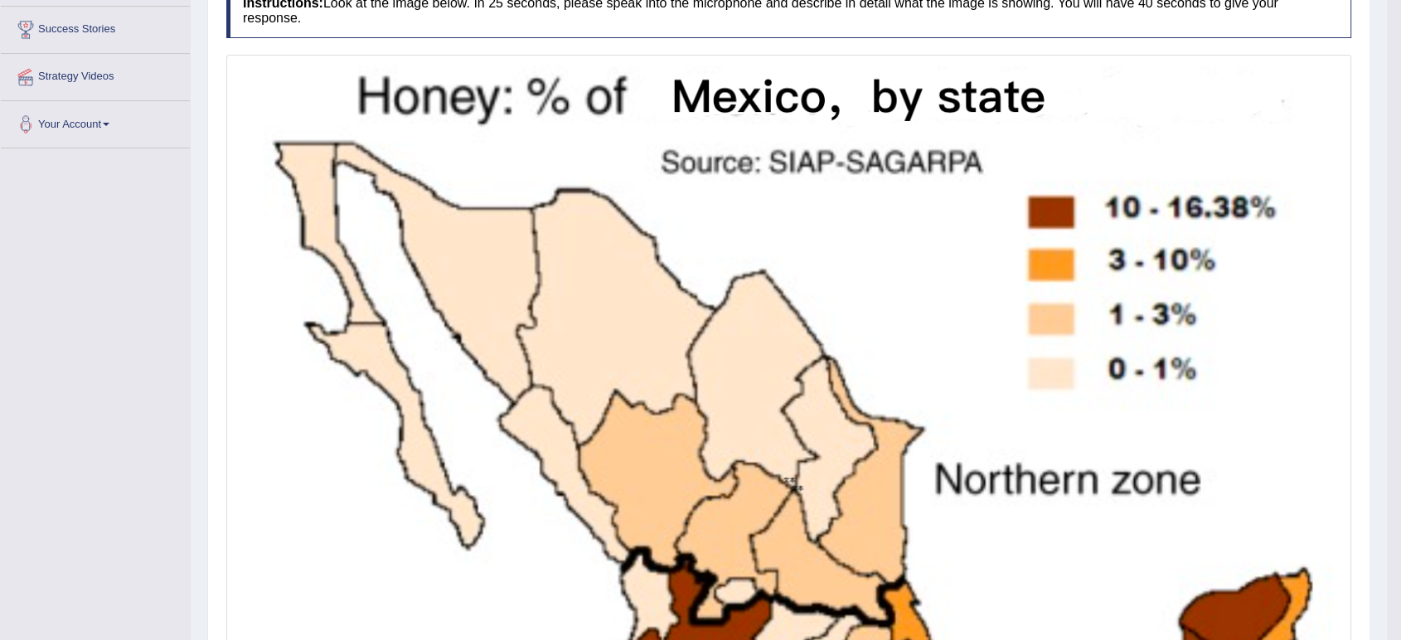
scroll to position [0, 0]
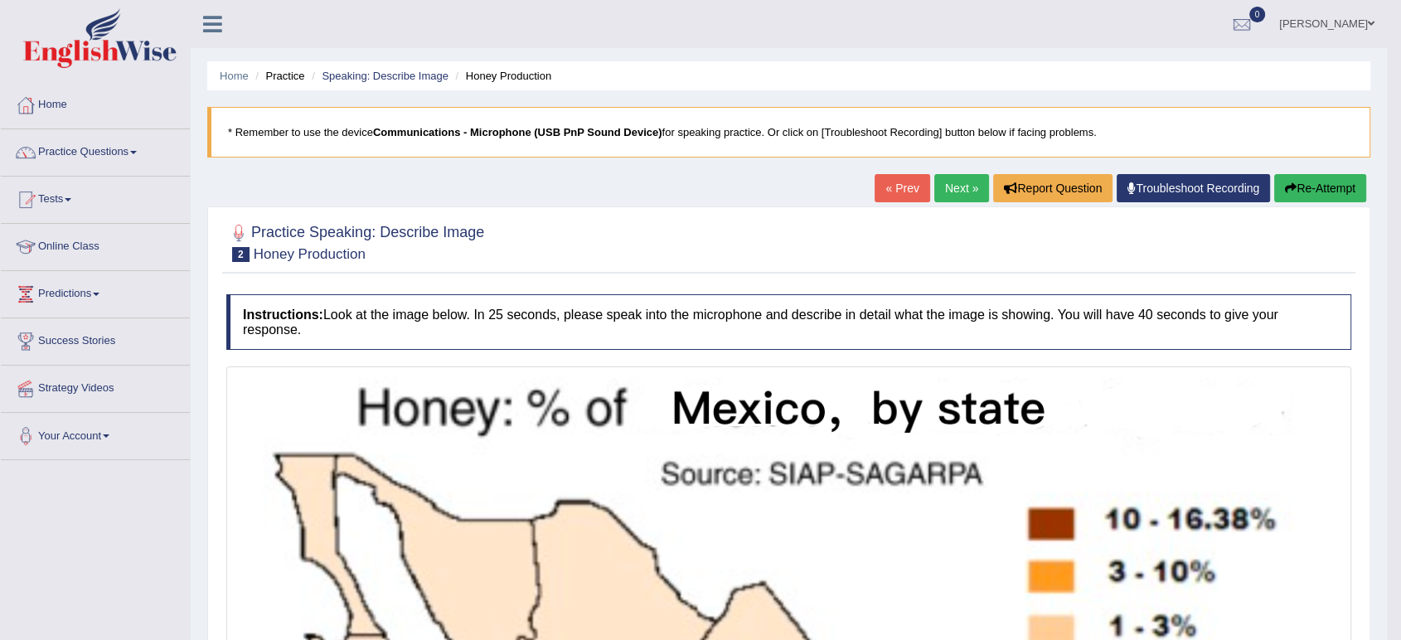
click at [942, 179] on link "Next »" at bounding box center [961, 188] width 55 height 28
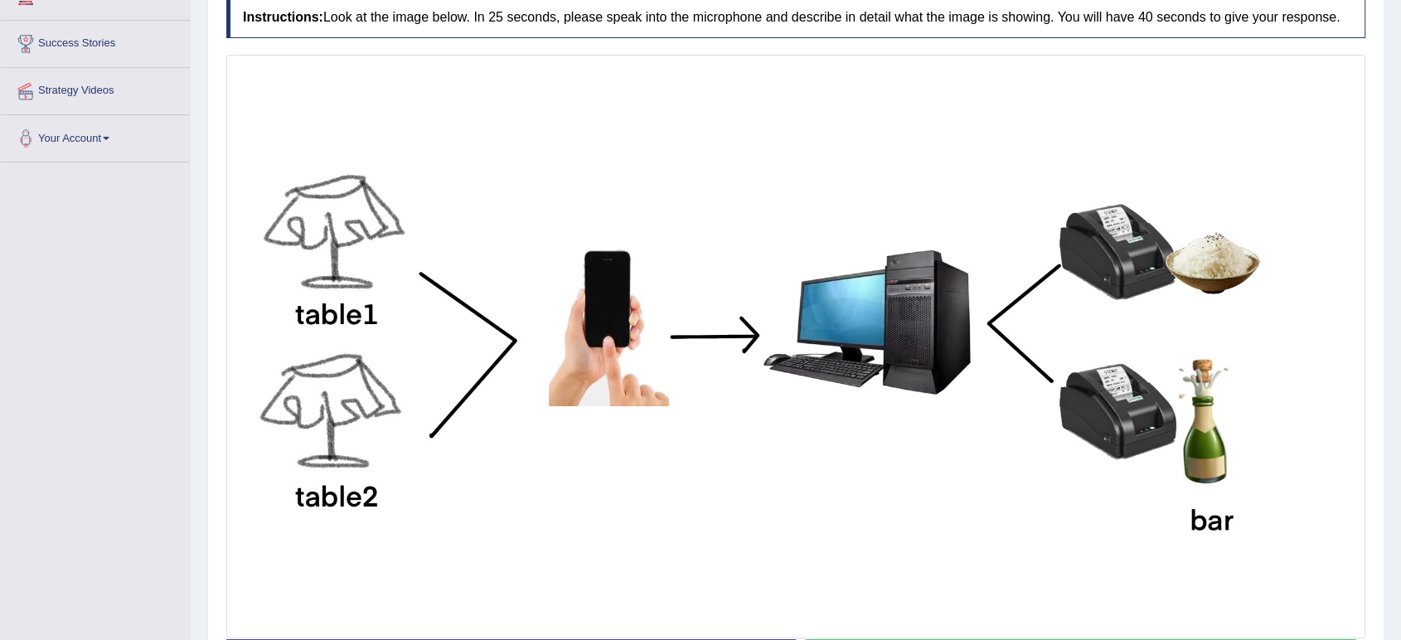
scroll to position [298, 0]
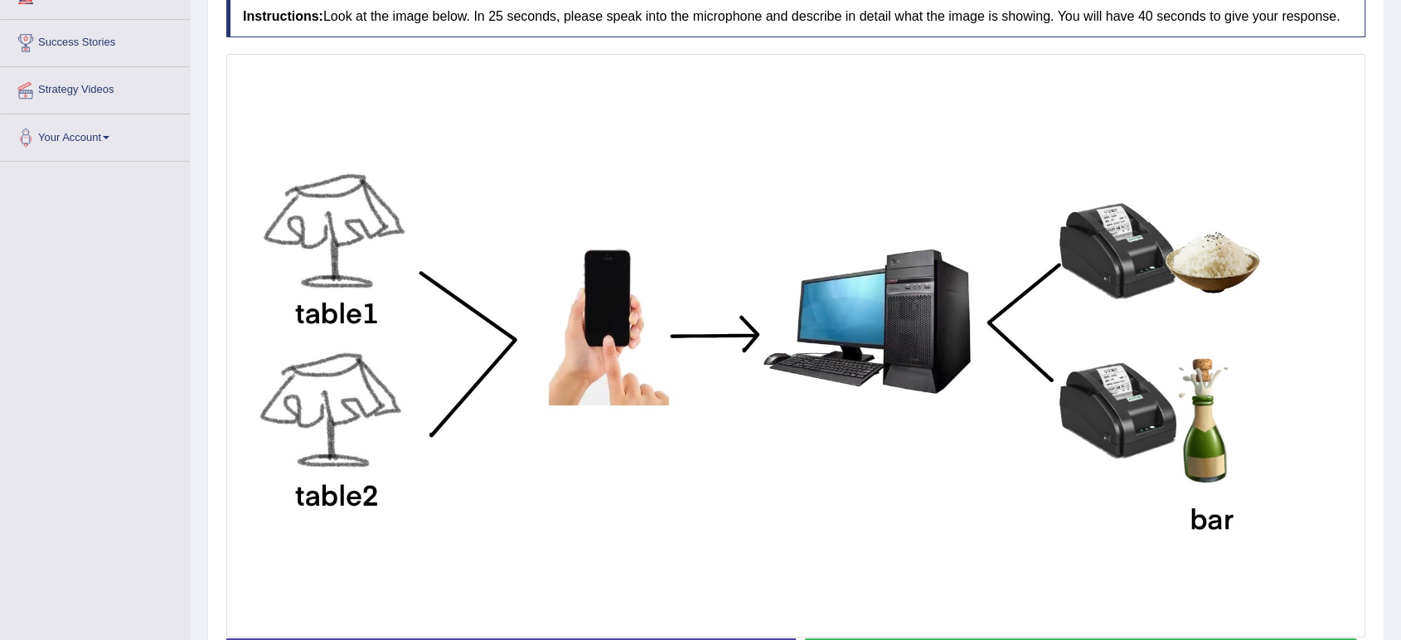
click at [703, 194] on img at bounding box center [795, 345] width 1131 height 575
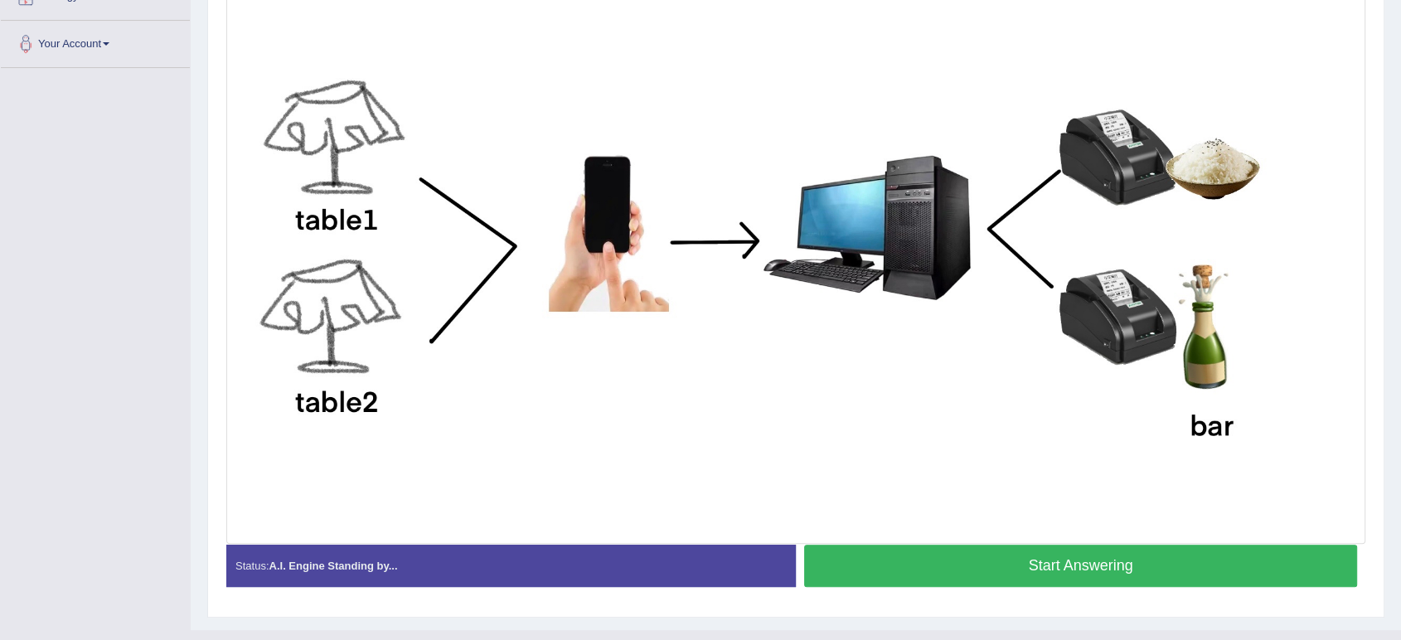
scroll to position [393, 0]
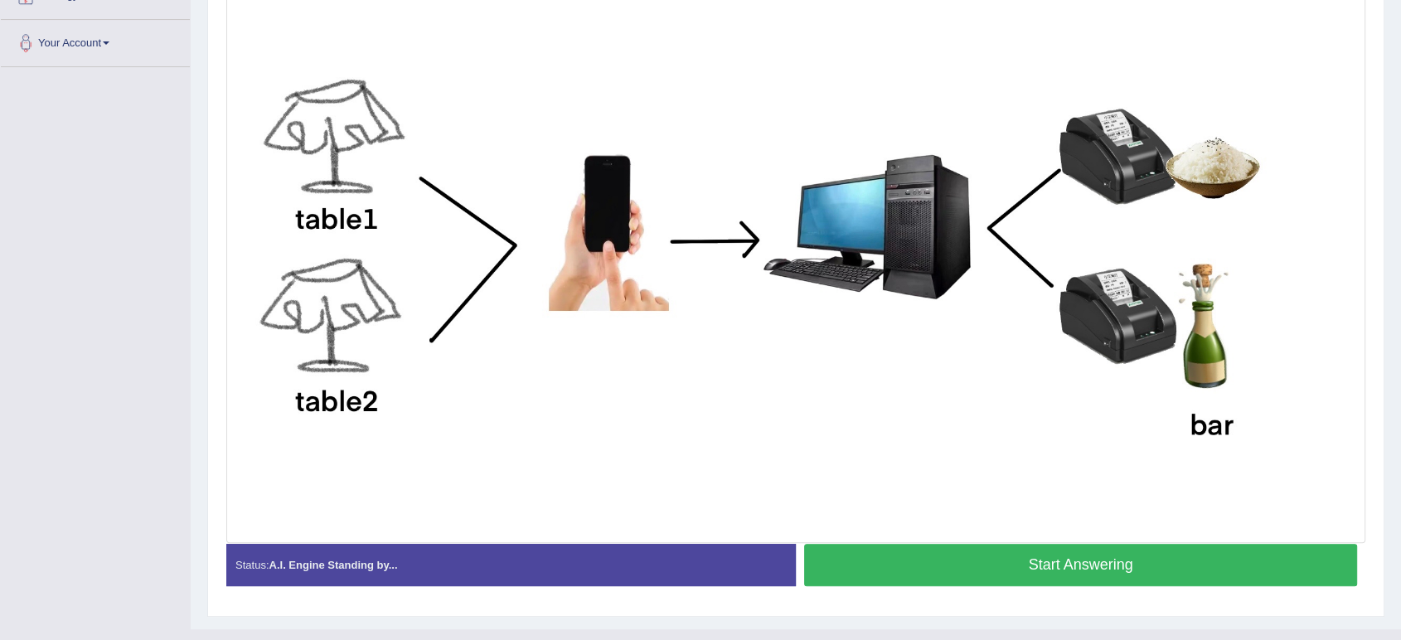
click at [882, 557] on button "Start Answering" at bounding box center [1080, 565] width 553 height 42
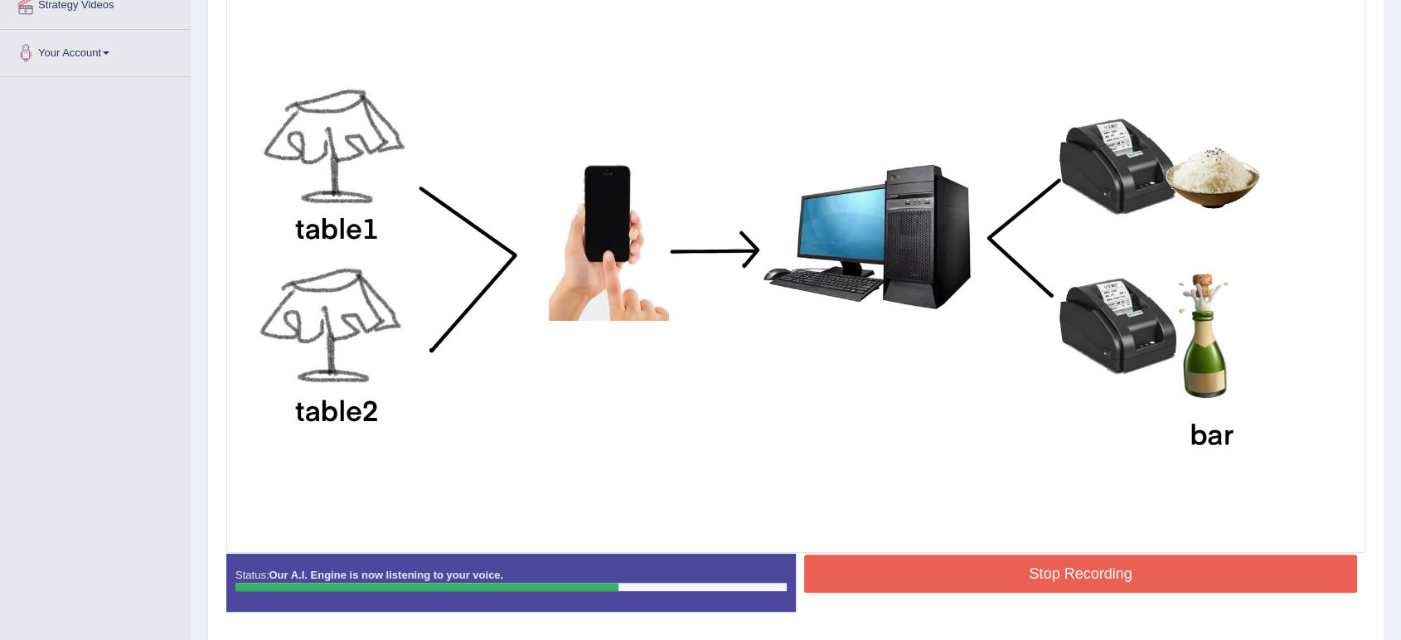
scroll to position [382, 0]
click at [1003, 570] on button "Stop Recording" at bounding box center [1080, 574] width 553 height 38
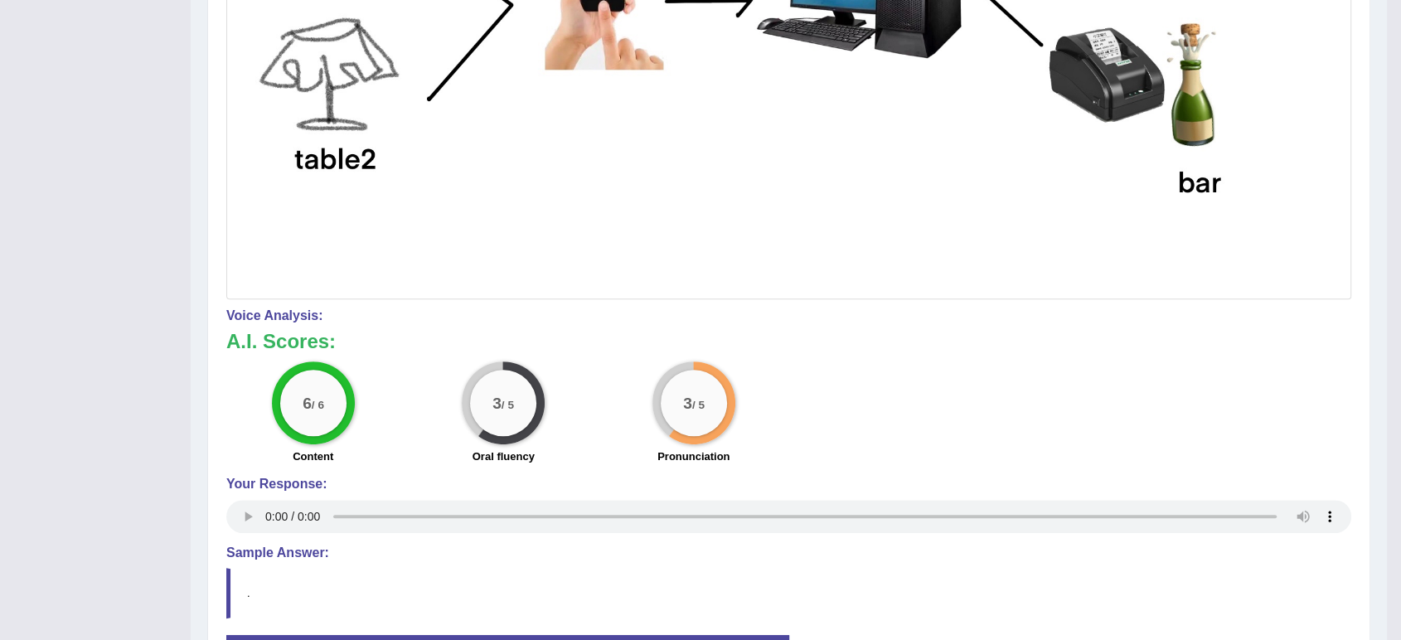
scroll to position [642, 0]
